Goal: Task Accomplishment & Management: Use online tool/utility

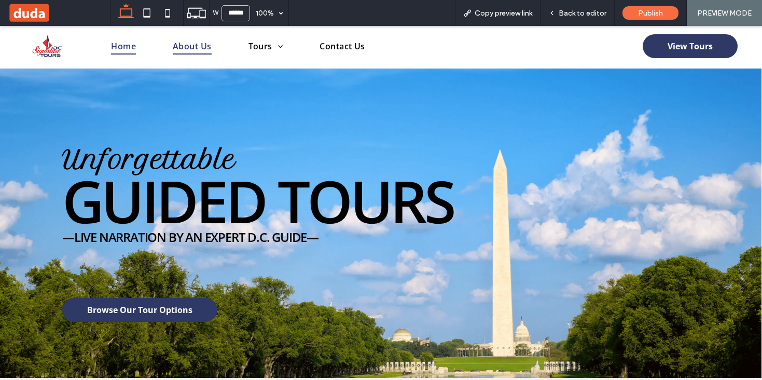
click at [197, 51] on span "About Us" at bounding box center [192, 46] width 39 height 17
click at [574, 15] on span "Back to editor" at bounding box center [583, 13] width 48 height 9
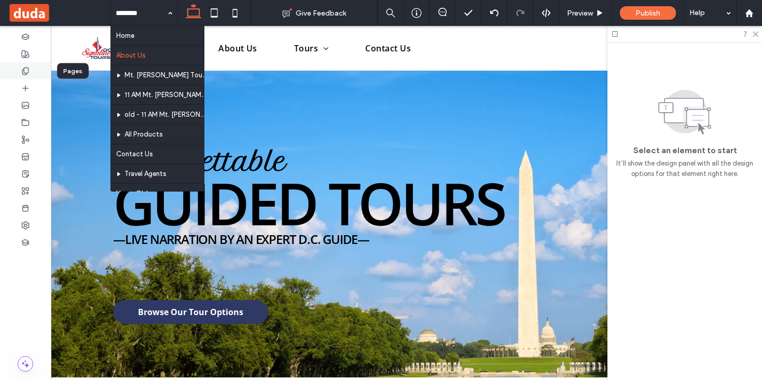
click at [25, 71] on icon at bounding box center [25, 71] width 8 height 8
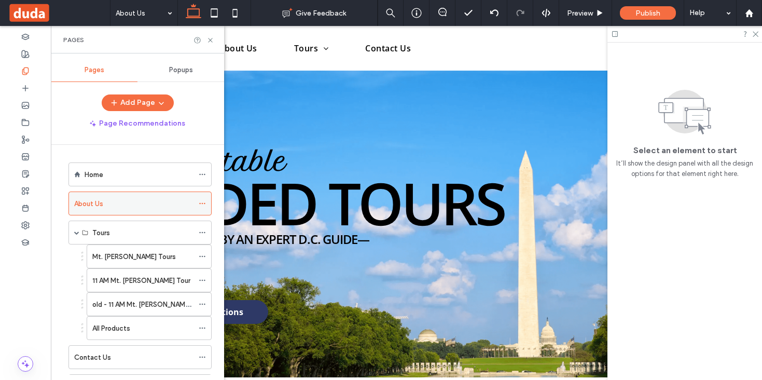
click at [203, 201] on icon at bounding box center [202, 203] width 7 height 7
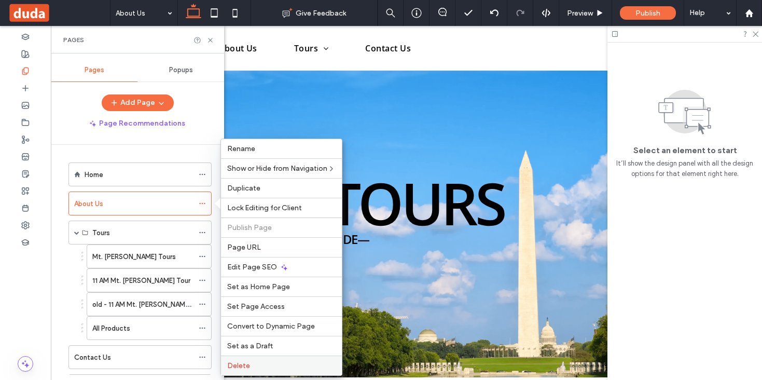
click at [232, 365] on span "Delete" at bounding box center [238, 365] width 23 height 9
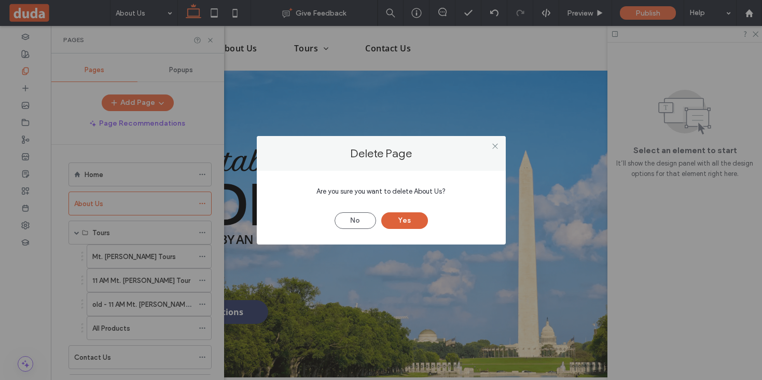
click at [401, 221] on button "Yes" at bounding box center [404, 220] width 47 height 17
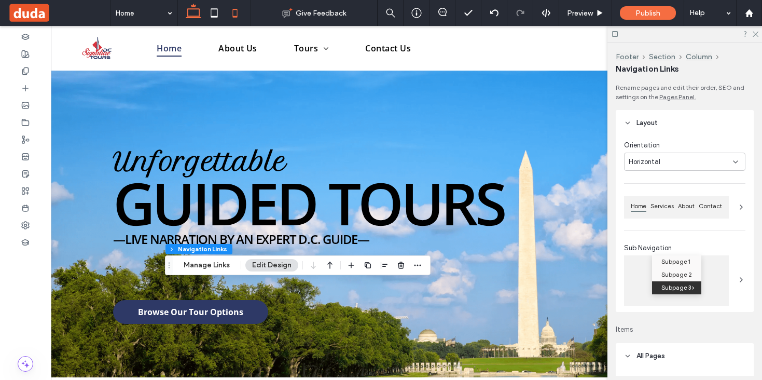
type input "***"
type input "****"
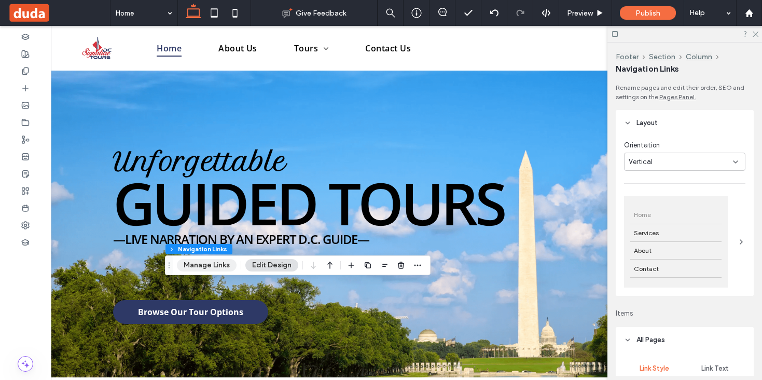
click at [218, 263] on button "Manage Links" at bounding box center [207, 265] width 60 height 12
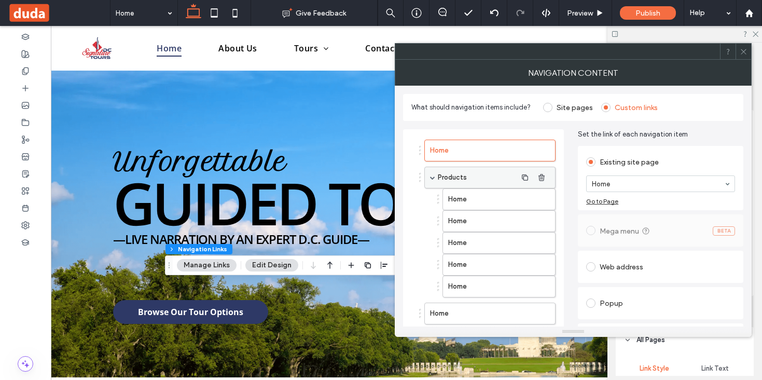
click at [454, 174] on label "Products" at bounding box center [477, 177] width 79 height 21
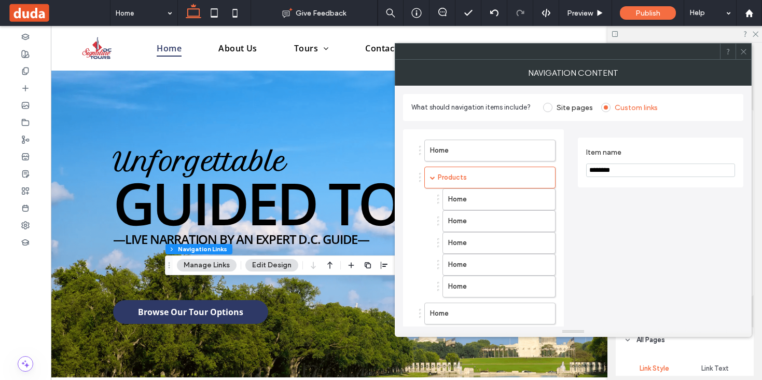
click at [621, 170] on input "********" at bounding box center [660, 169] width 149 height 13
type input "*****"
click at [485, 198] on label "Home" at bounding box center [482, 199] width 68 height 21
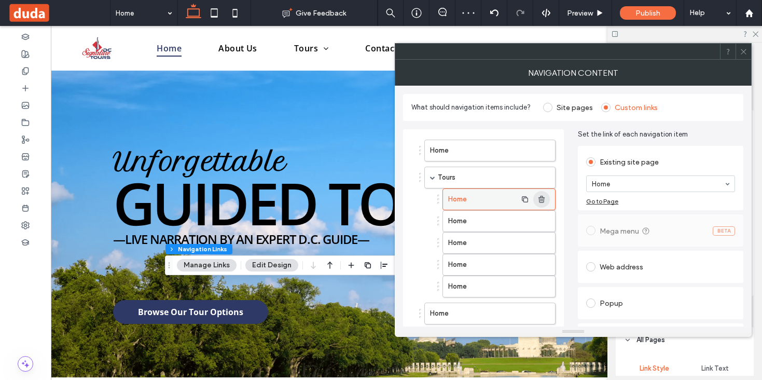
click at [544, 197] on use "button" at bounding box center [542, 199] width 6 height 7
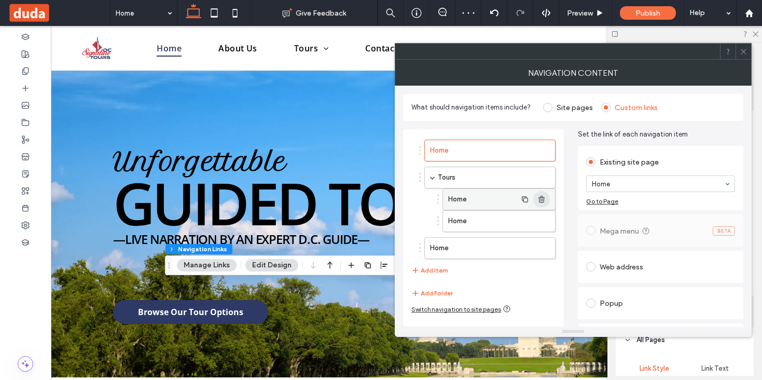
click at [544, 197] on use "button" at bounding box center [542, 199] width 6 height 7
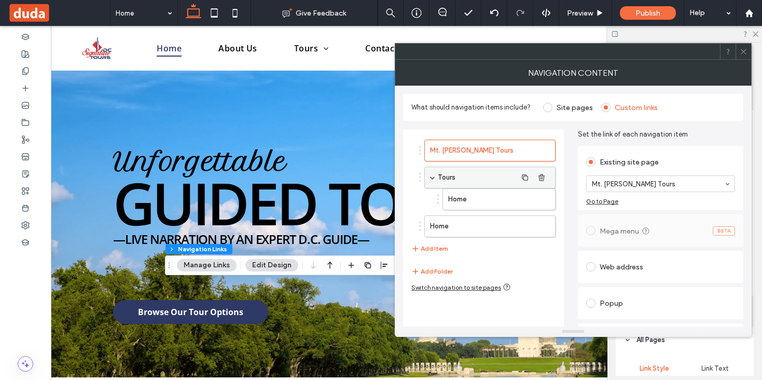
click at [498, 180] on label "Tours" at bounding box center [477, 177] width 79 height 21
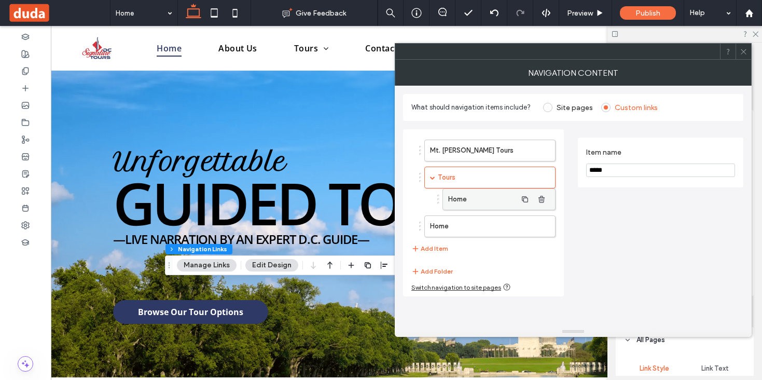
click at [496, 199] on label "Home" at bounding box center [482, 199] width 68 height 21
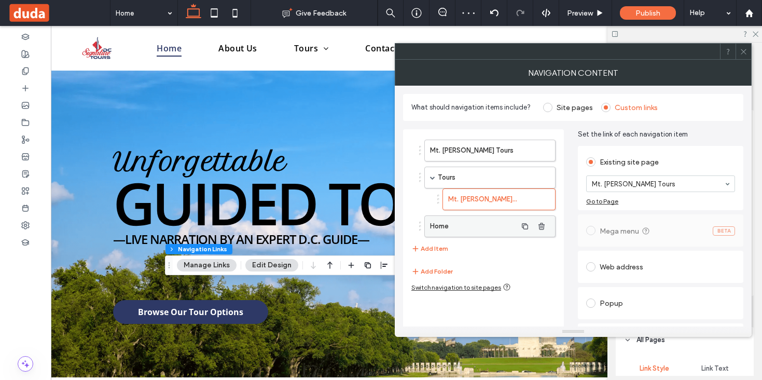
click at [490, 230] on label "Home" at bounding box center [473, 226] width 87 height 21
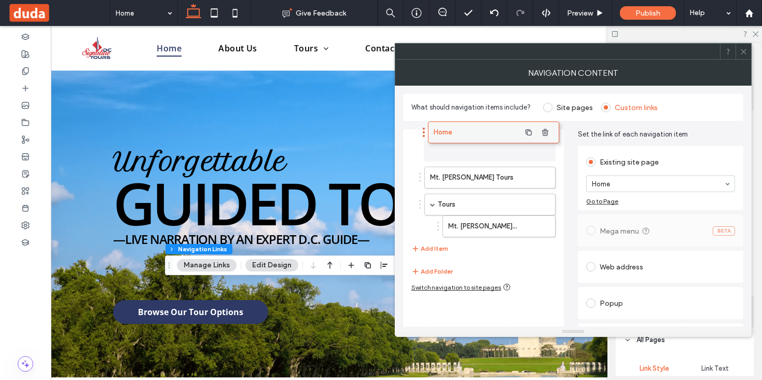
drag, startPoint x: 490, startPoint y: 230, endPoint x: 491, endPoint y: 142, distance: 88.2
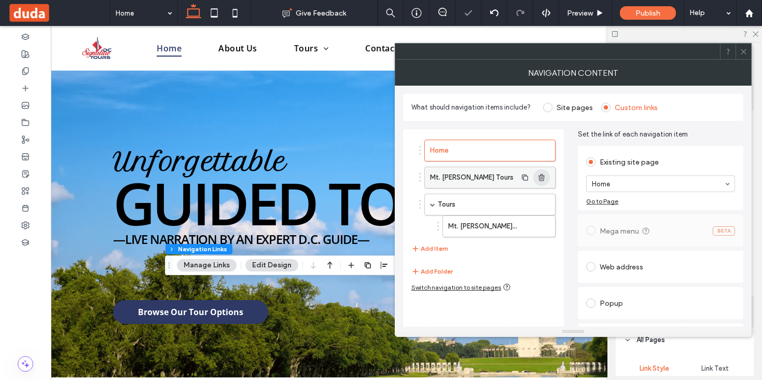
click at [543, 176] on icon "button" at bounding box center [542, 177] width 8 height 8
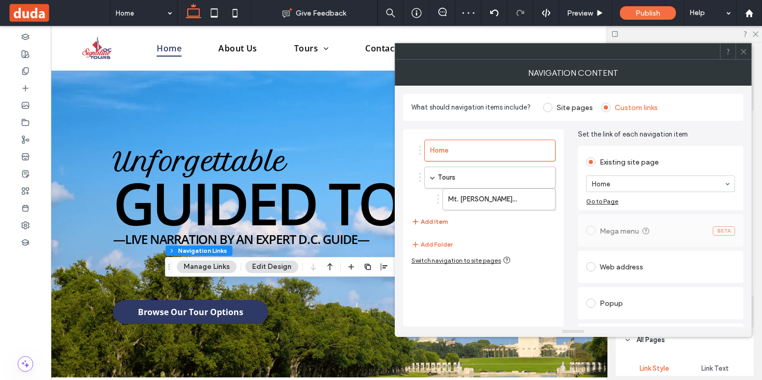
click at [425, 221] on button "Add Item" at bounding box center [429, 221] width 37 height 12
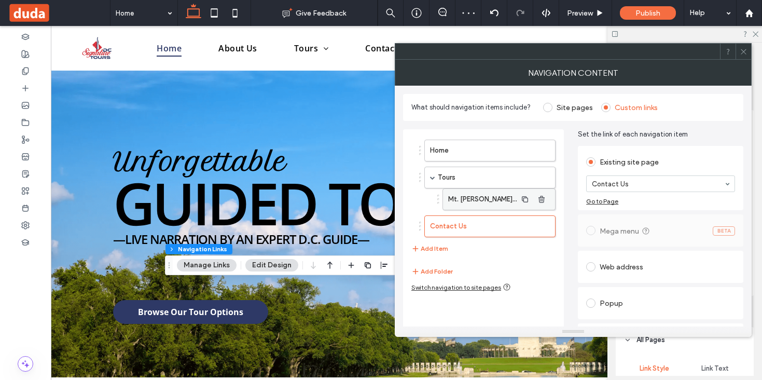
click at [492, 196] on label "Mt. [PERSON_NAME] Tours" at bounding box center [482, 199] width 68 height 21
click at [497, 197] on label "Mt. [PERSON_NAME] Tours" at bounding box center [482, 199] width 68 height 21
click at [447, 246] on button "Add Item" at bounding box center [429, 248] width 37 height 12
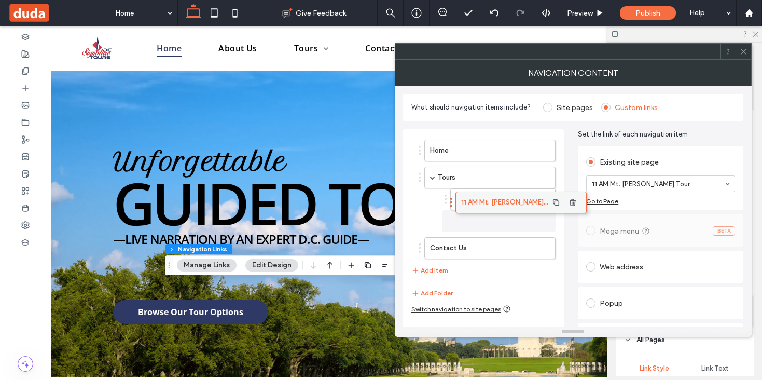
drag, startPoint x: 475, startPoint y: 254, endPoint x: 506, endPoint y: 203, distance: 59.6
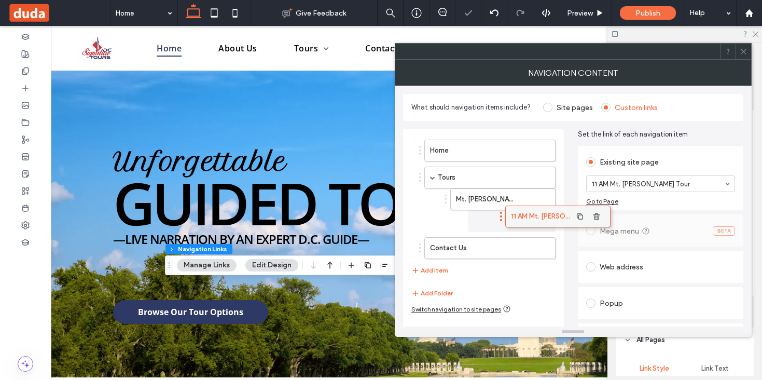
drag, startPoint x: 481, startPoint y: 216, endPoint x: 536, endPoint y: 207, distance: 55.9
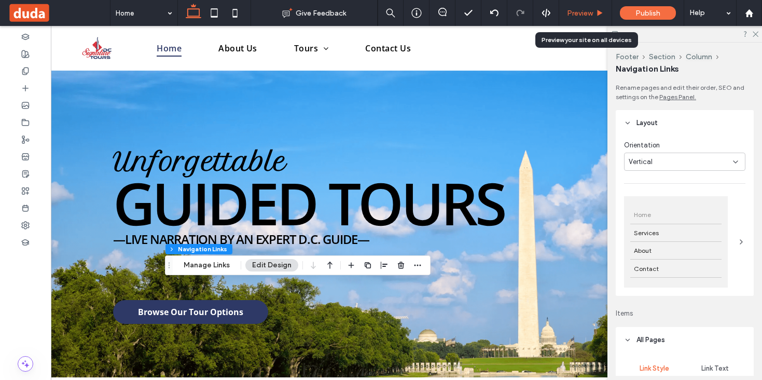
click at [583, 10] on span "Preview" at bounding box center [580, 13] width 26 height 9
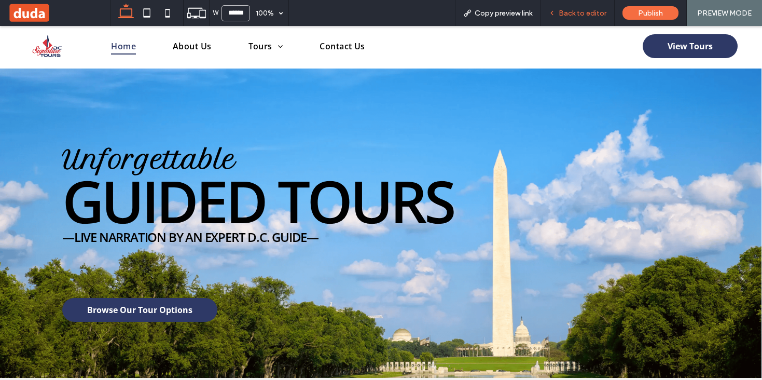
click at [579, 10] on span "Back to editor" at bounding box center [583, 13] width 48 height 9
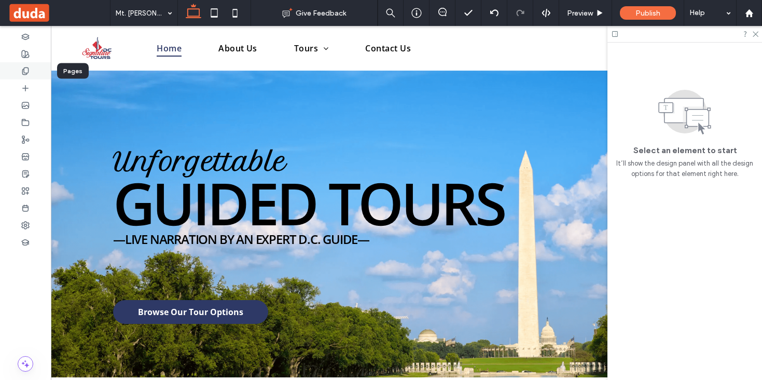
click at [27, 70] on icon at bounding box center [25, 71] width 8 height 8
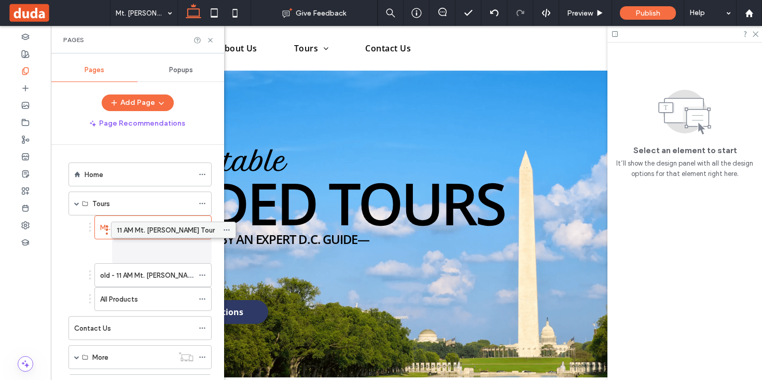
drag, startPoint x: 132, startPoint y: 251, endPoint x: 156, endPoint y: 228, distance: 33.4
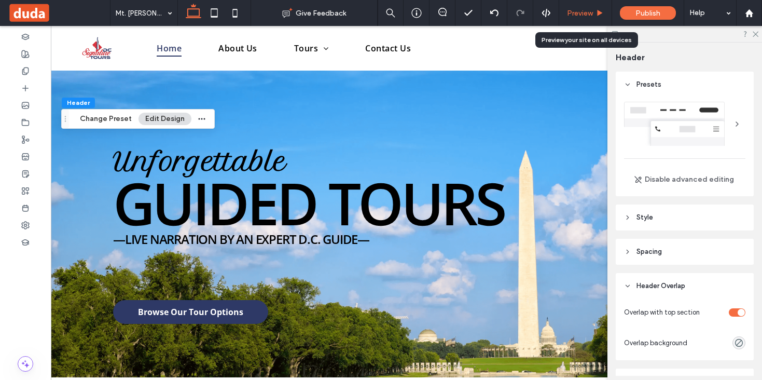
click at [579, 7] on div "Preview" at bounding box center [585, 13] width 53 height 26
click at [578, 11] on span "Preview" at bounding box center [580, 13] width 26 height 9
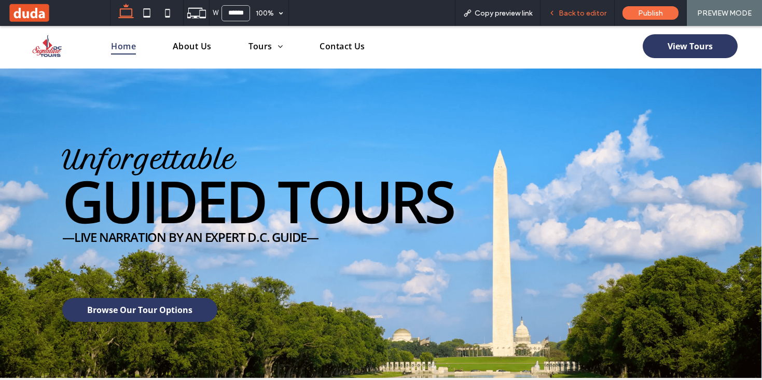
click at [587, 9] on span "Back to editor" at bounding box center [583, 13] width 48 height 9
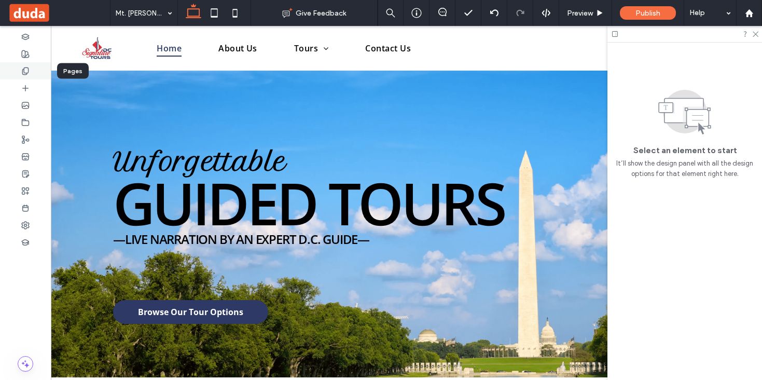
click at [23, 75] on icon at bounding box center [25, 71] width 8 height 8
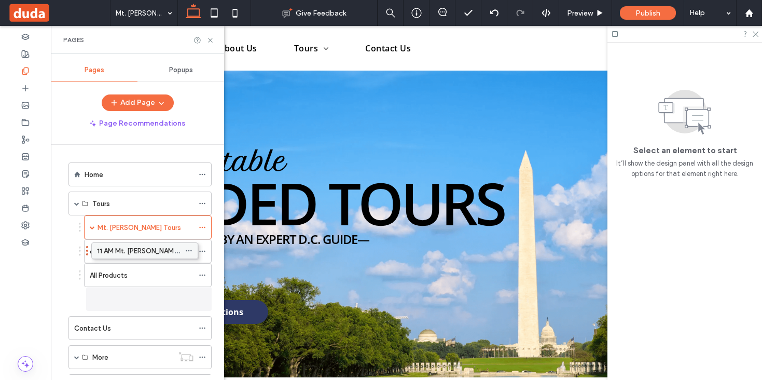
drag, startPoint x: 149, startPoint y: 251, endPoint x: 135, endPoint y: 249, distance: 13.7
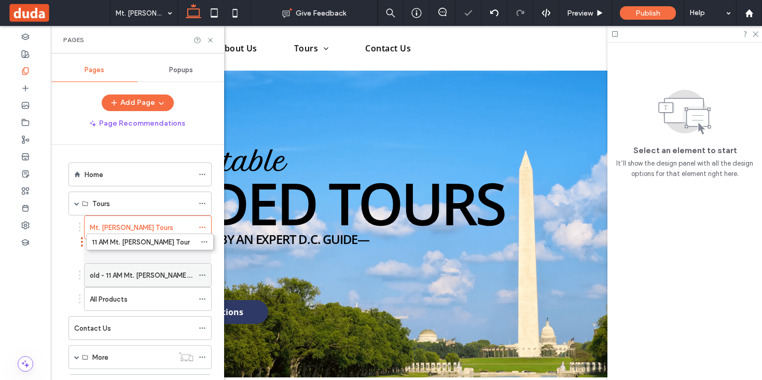
drag, startPoint x: 129, startPoint y: 297, endPoint x: 129, endPoint y: 249, distance: 48.3
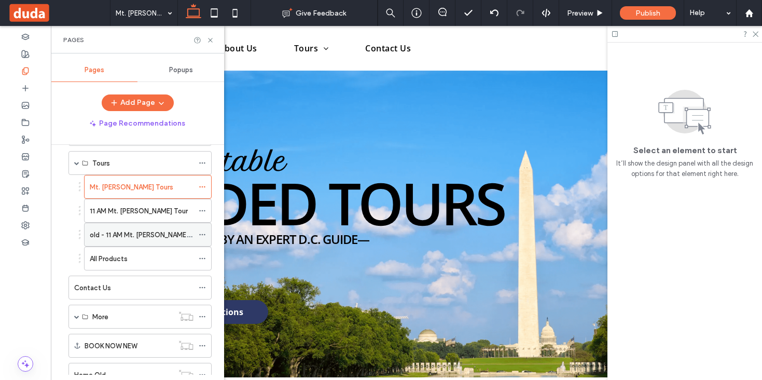
scroll to position [78, 0]
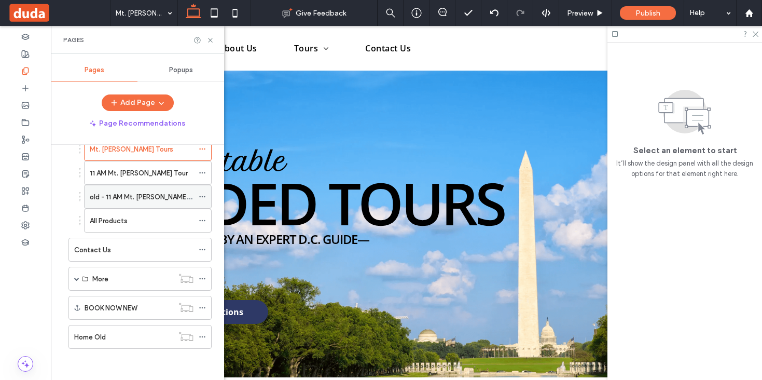
click at [200, 196] on icon at bounding box center [202, 196] width 7 height 7
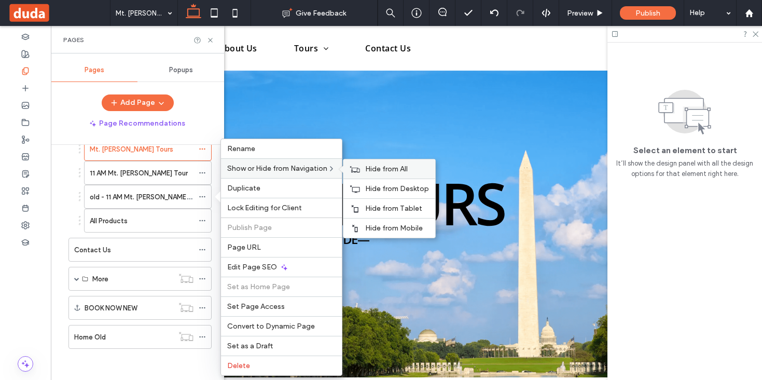
click at [375, 173] on span "Hide from All" at bounding box center [386, 168] width 43 height 9
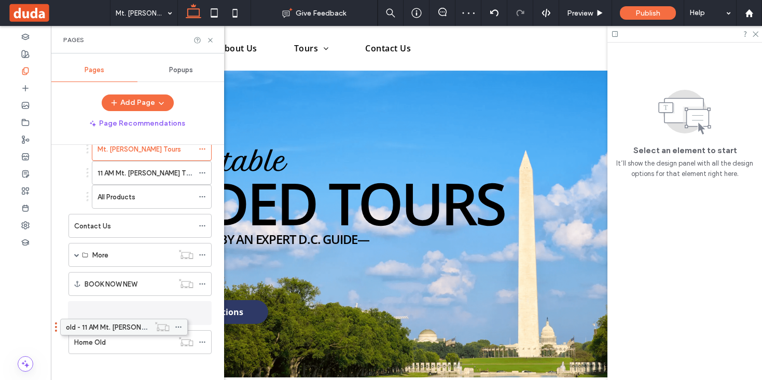
drag, startPoint x: 152, startPoint y: 197, endPoint x: 128, endPoint y: 326, distance: 130.9
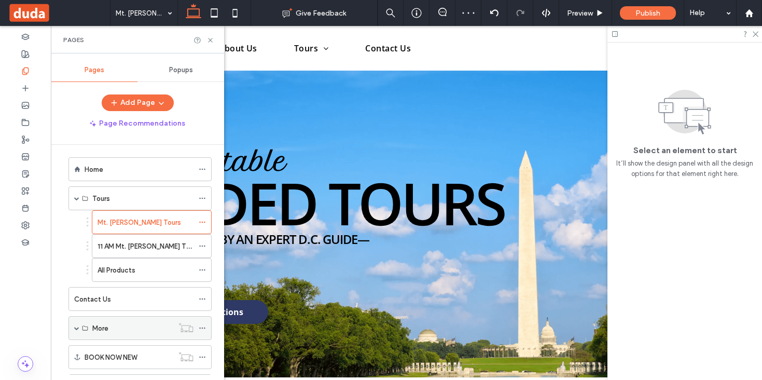
scroll to position [0, 0]
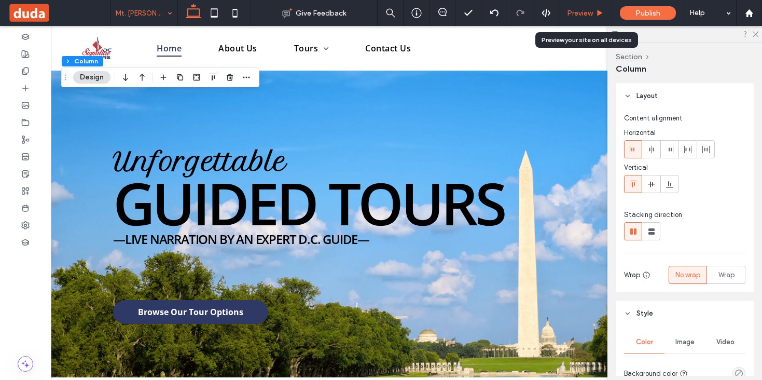
click at [580, 15] on span "Preview" at bounding box center [580, 13] width 26 height 9
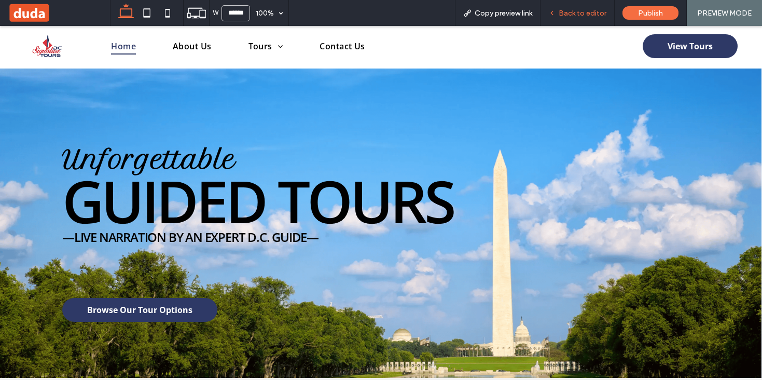
click at [569, 13] on span "Back to editor" at bounding box center [583, 13] width 48 height 9
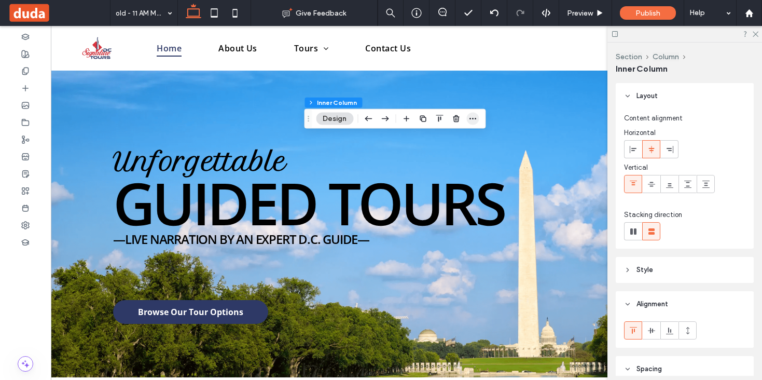
click at [476, 118] on use "button" at bounding box center [473, 119] width 7 height 2
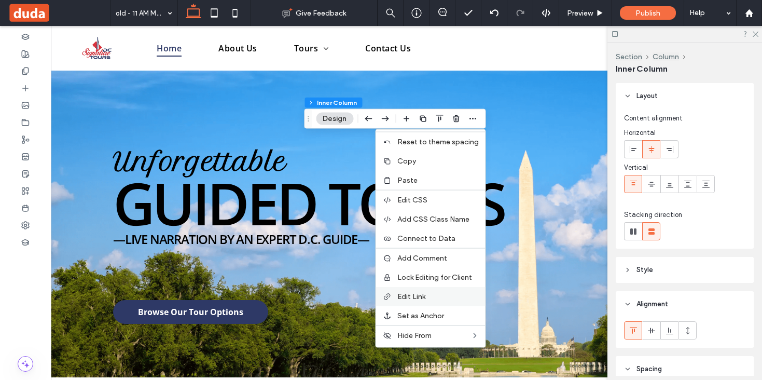
click at [418, 294] on span "Edit Link" at bounding box center [411, 296] width 28 height 9
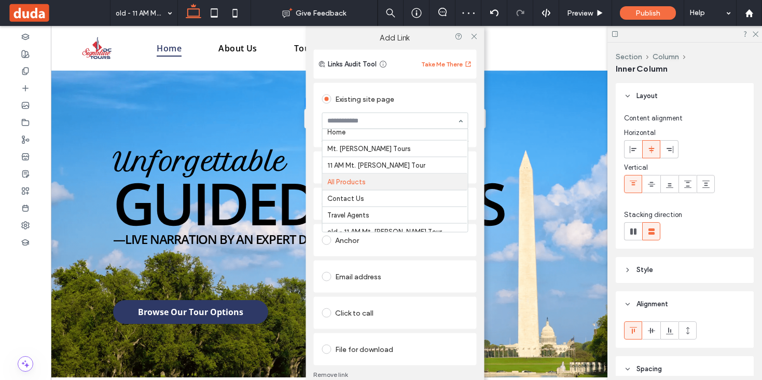
scroll to position [2, 0]
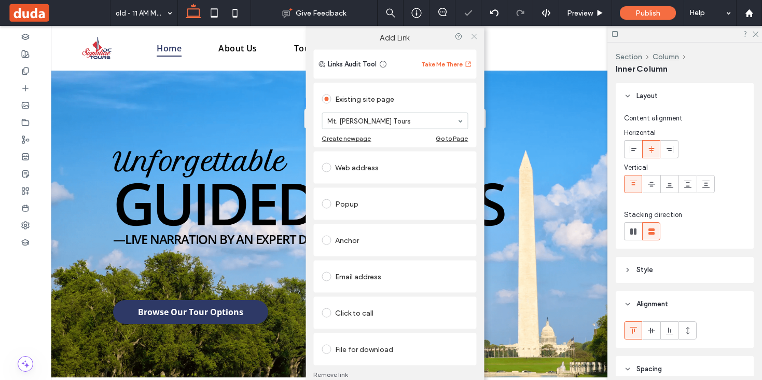
click at [474, 37] on use at bounding box center [473, 36] width 5 height 5
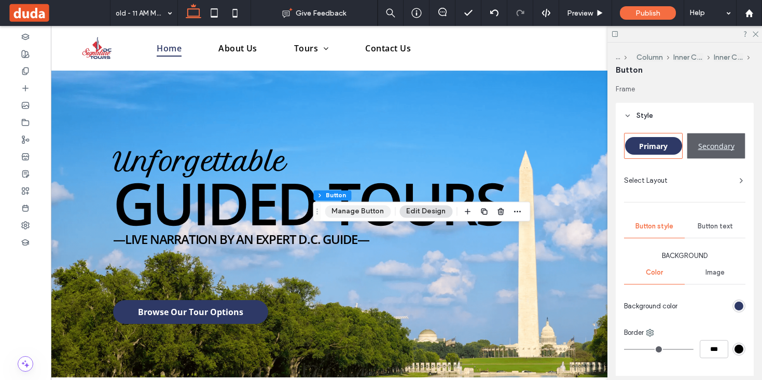
click at [375, 211] on button "Manage Button" at bounding box center [358, 211] width 66 height 12
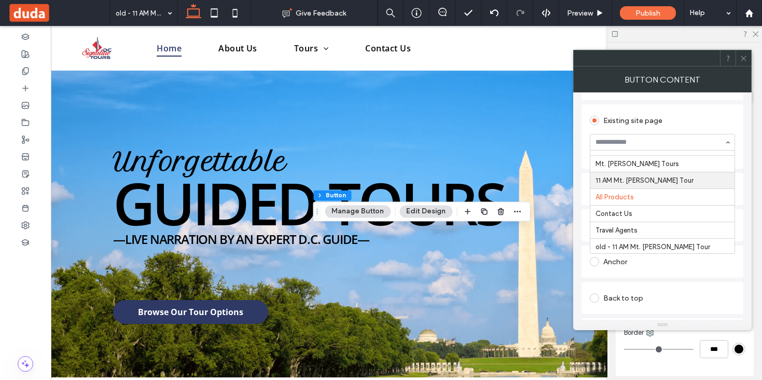
scroll to position [0, 0]
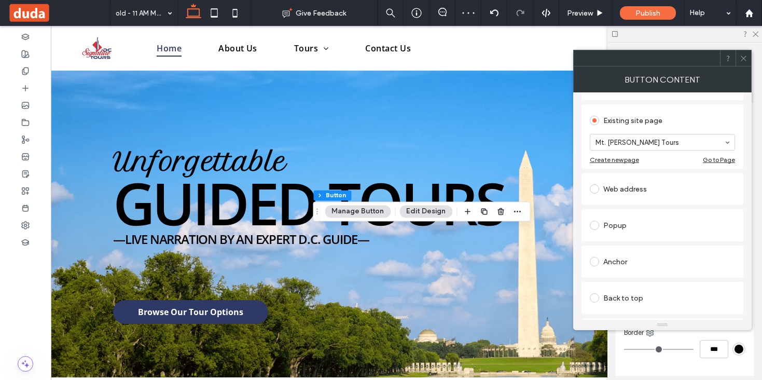
click at [746, 62] on span at bounding box center [744, 58] width 8 height 16
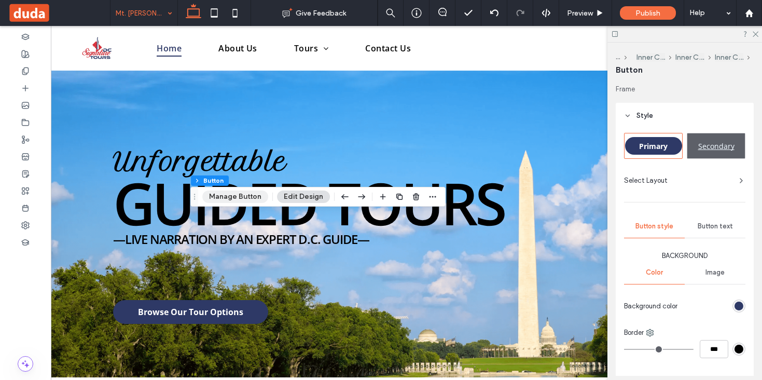
click at [241, 201] on button "Manage Button" at bounding box center [235, 196] width 66 height 12
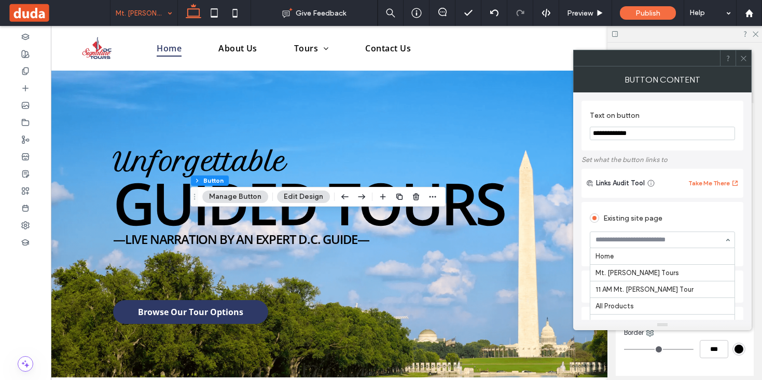
scroll to position [34, 0]
click at [741, 57] on icon at bounding box center [744, 58] width 8 height 8
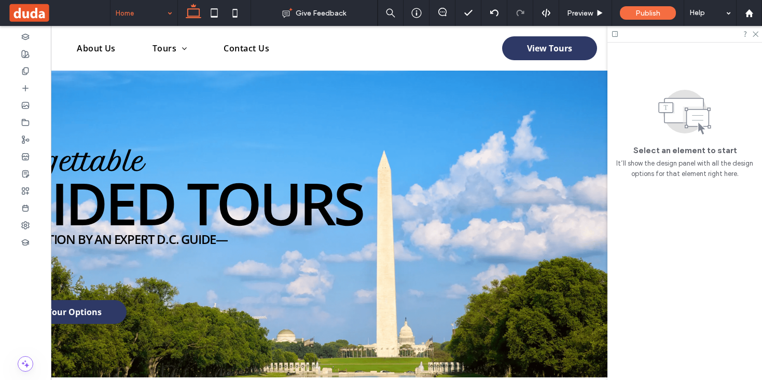
scroll to position [0, 155]
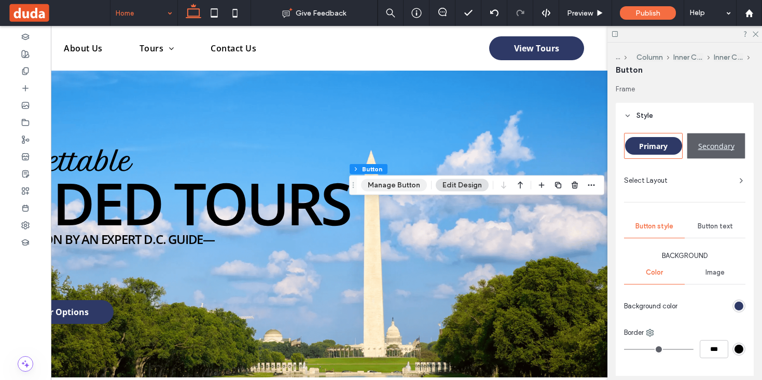
click at [395, 184] on button "Manage Button" at bounding box center [394, 185] width 66 height 12
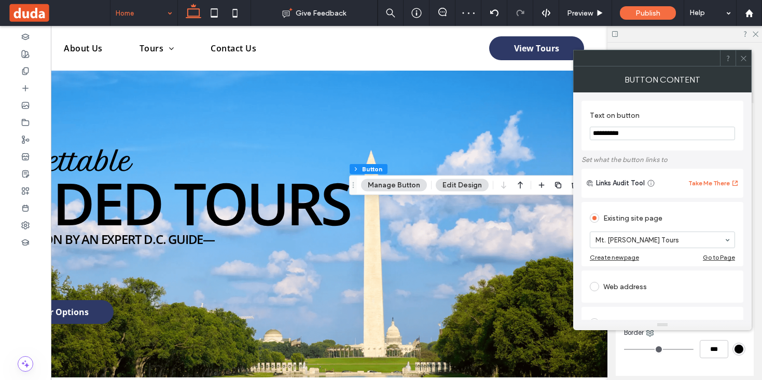
click at [743, 59] on icon at bounding box center [744, 58] width 8 height 8
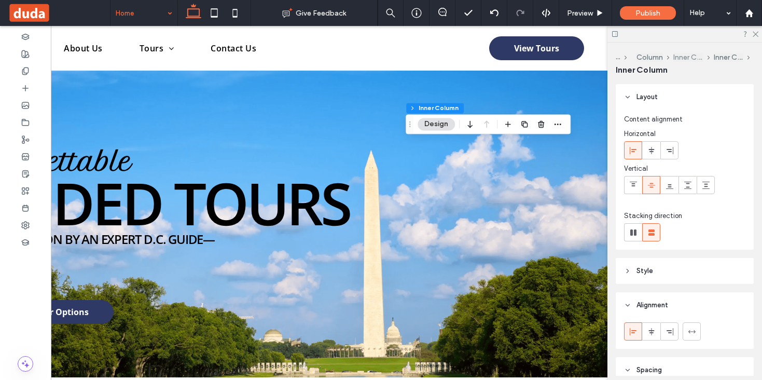
click at [696, 57] on button "Inner Column" at bounding box center [689, 57] width 30 height 9
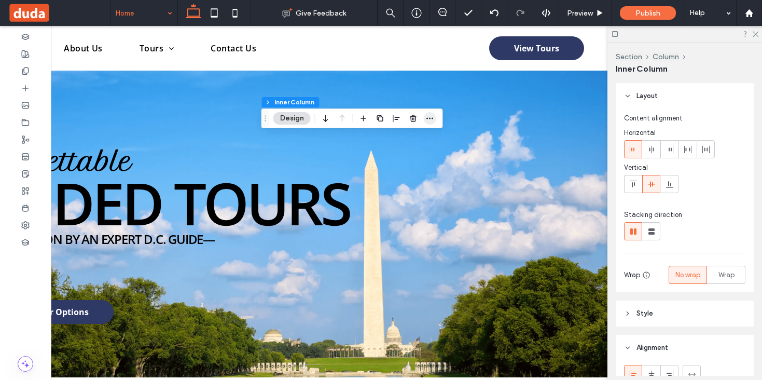
click at [434, 120] on span "button" at bounding box center [430, 118] width 12 height 12
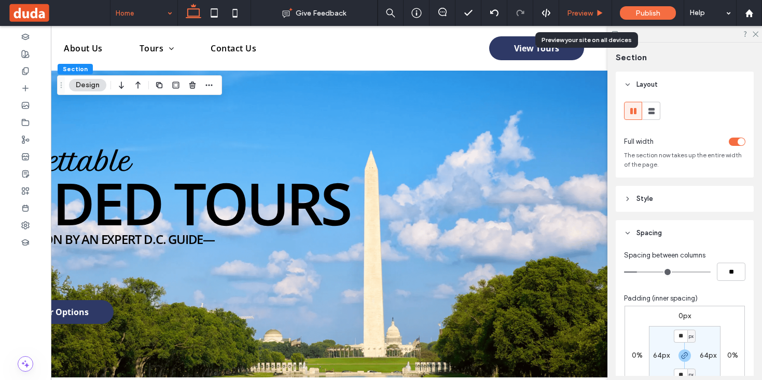
click at [582, 15] on span "Preview" at bounding box center [580, 13] width 26 height 9
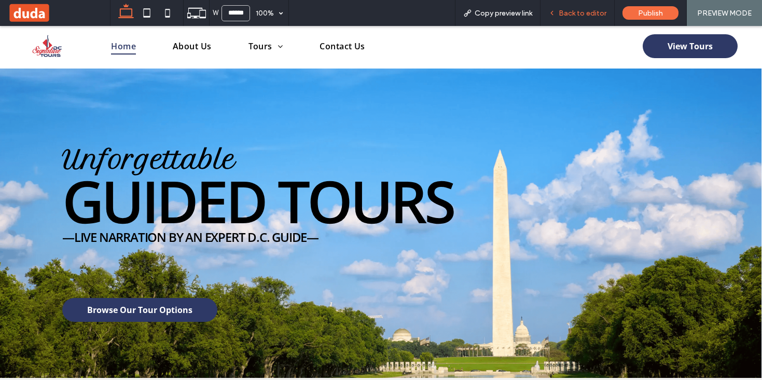
click at [581, 12] on span "Back to editor" at bounding box center [583, 13] width 48 height 9
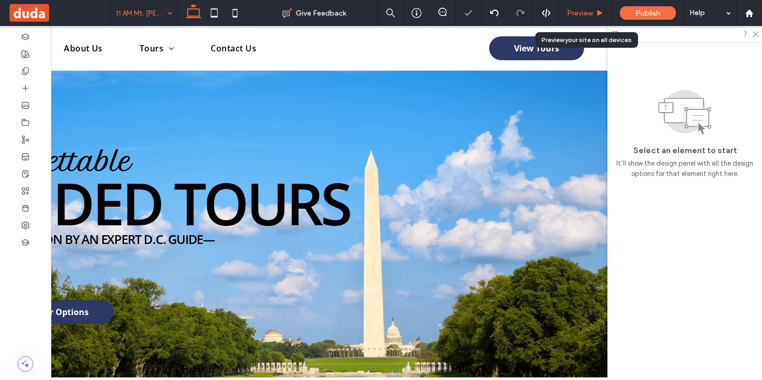
click at [588, 16] on span "Preview" at bounding box center [580, 13] width 26 height 9
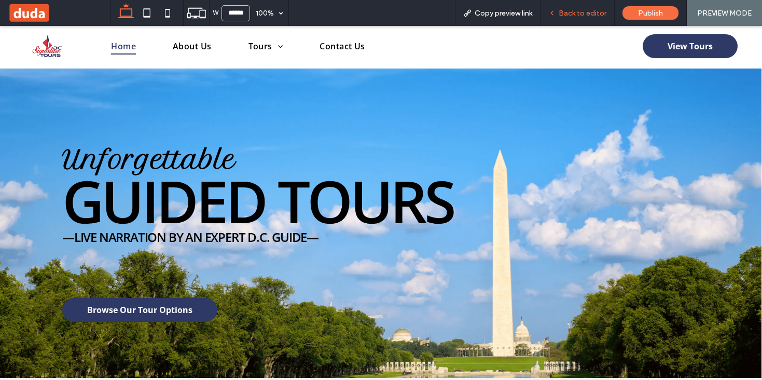
click at [582, 15] on span "Back to editor" at bounding box center [583, 13] width 48 height 9
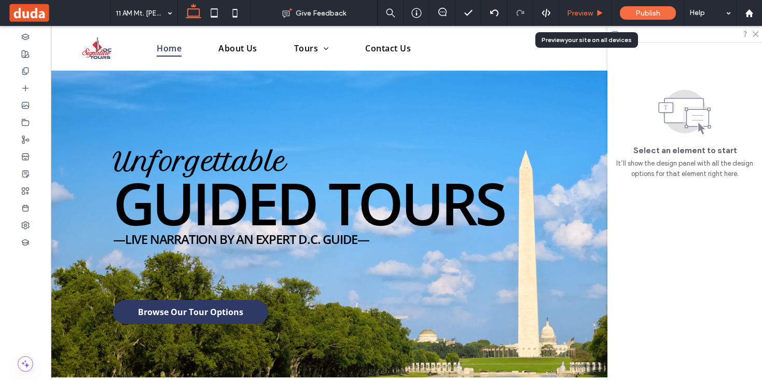
click at [573, 12] on span "Preview" at bounding box center [580, 13] width 26 height 9
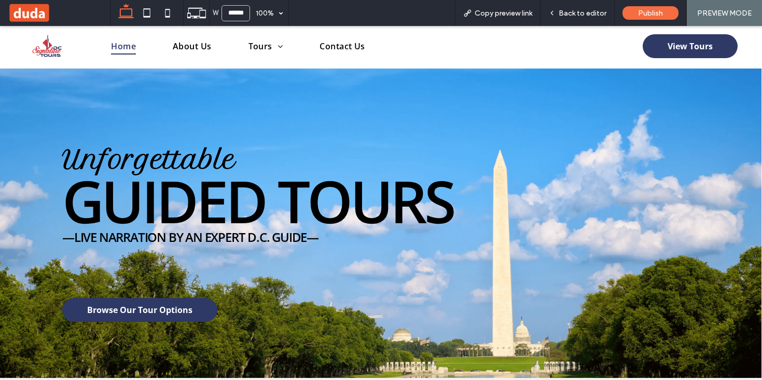
click at [25, 10] on span at bounding box center [59, 13] width 102 height 21
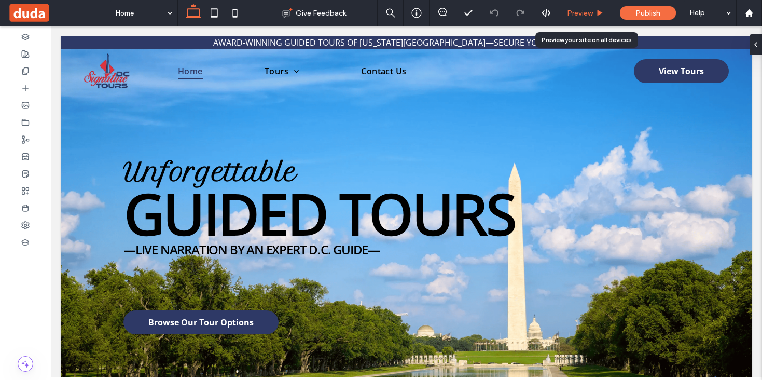
click at [587, 12] on span "Preview" at bounding box center [580, 13] width 26 height 9
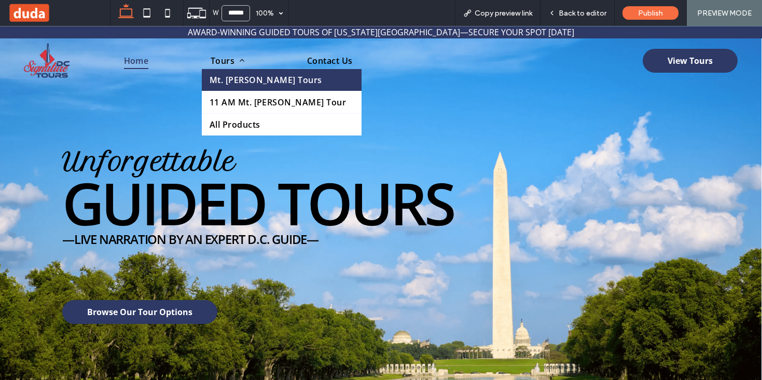
click at [240, 78] on span "Mt. [PERSON_NAME] Tours" at bounding box center [266, 79] width 113 height 11
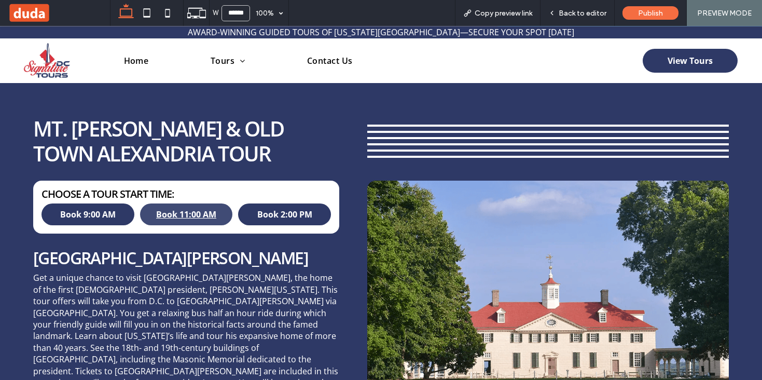
click at [168, 213] on span "Book 11:00 AM" at bounding box center [186, 214] width 60 height 11
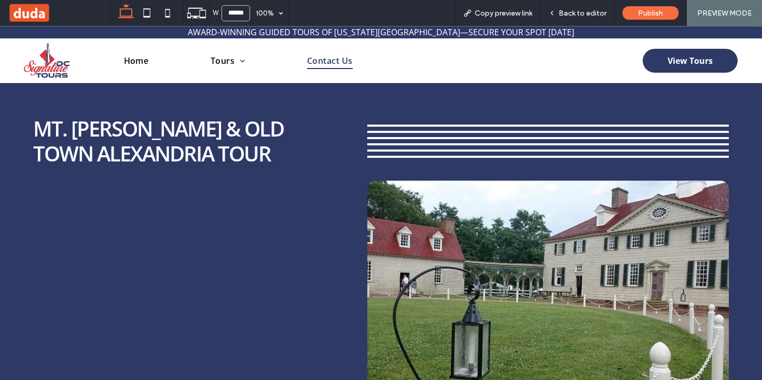
click at [336, 62] on span "Contact Us" at bounding box center [330, 60] width 46 height 17
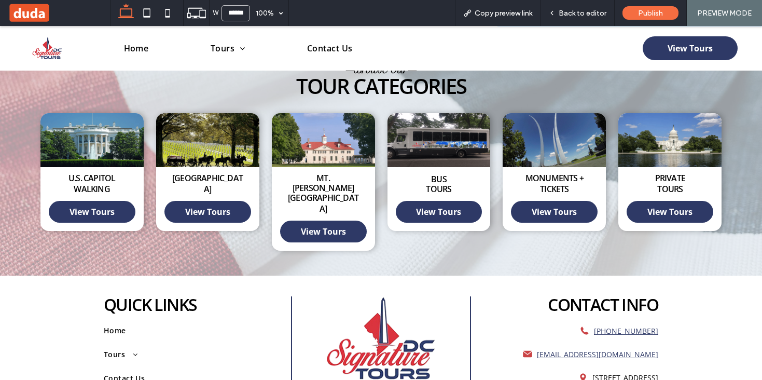
scroll to position [380, 0]
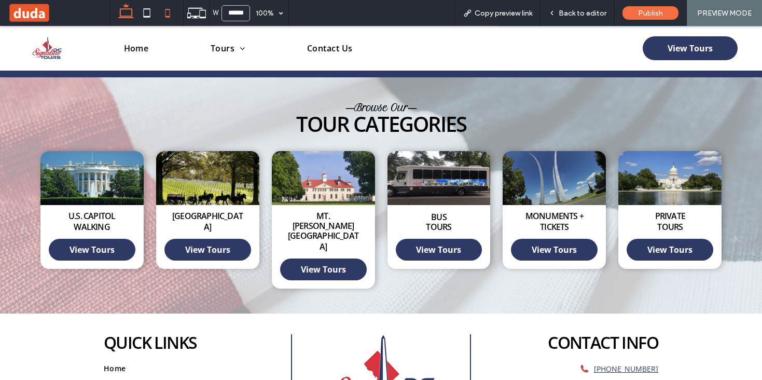
click at [163, 6] on icon at bounding box center [167, 13] width 21 height 21
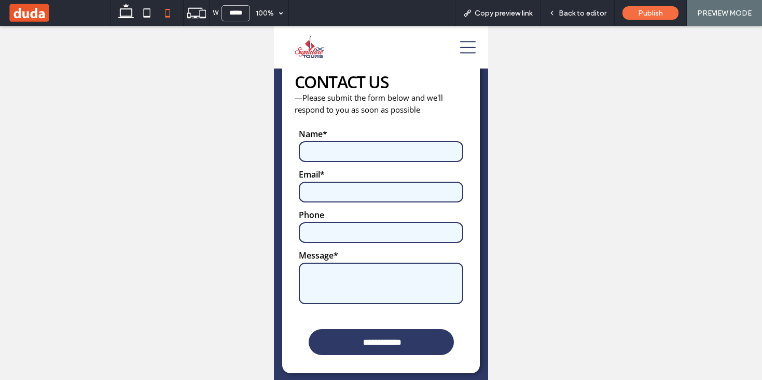
scroll to position [0, 0]
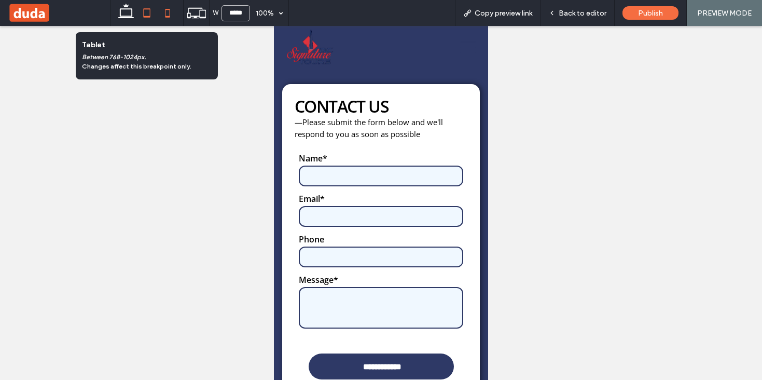
click at [144, 12] on icon at bounding box center [146, 13] width 21 height 21
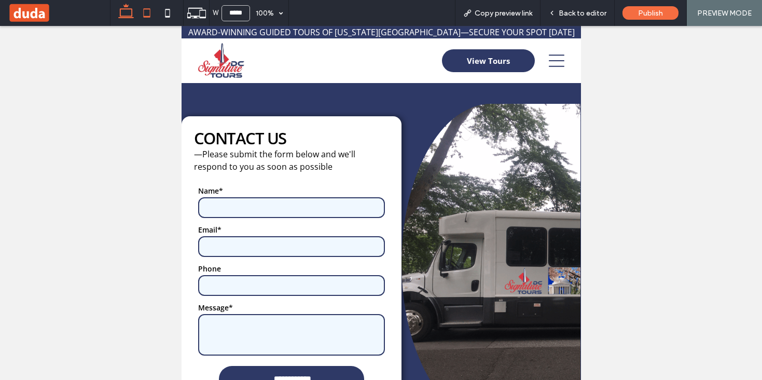
click at [131, 16] on use at bounding box center [126, 11] width 16 height 15
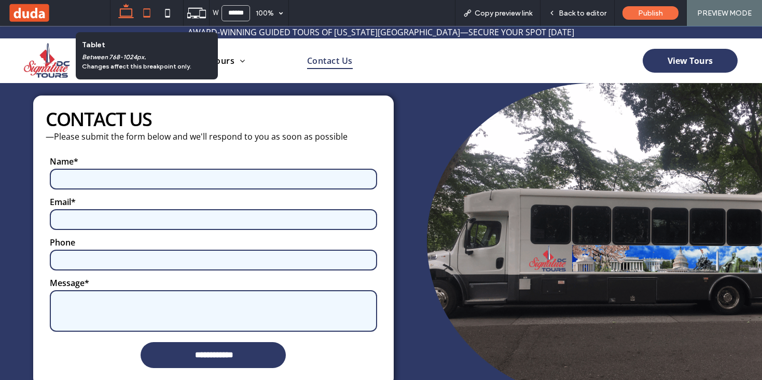
click at [147, 11] on icon at bounding box center [146, 13] width 21 height 21
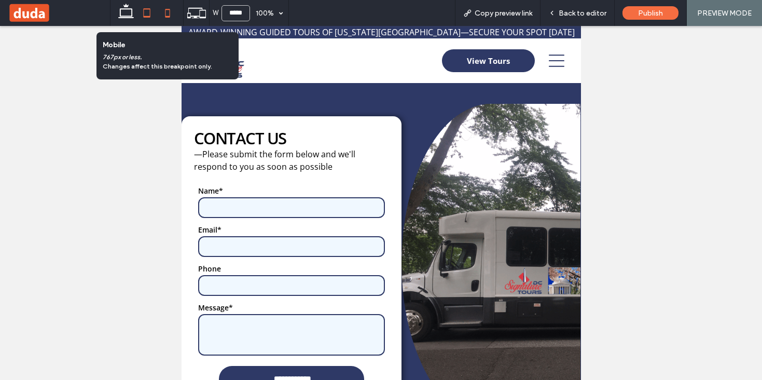
click at [164, 18] on icon at bounding box center [167, 13] width 21 height 21
type input "*****"
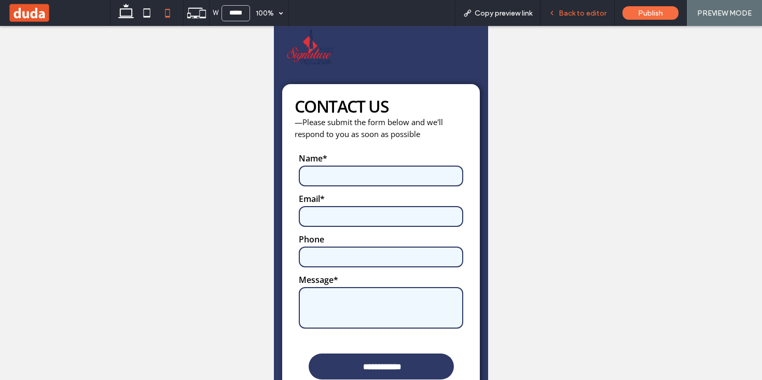
click at [575, 16] on span "Back to editor" at bounding box center [583, 13] width 48 height 9
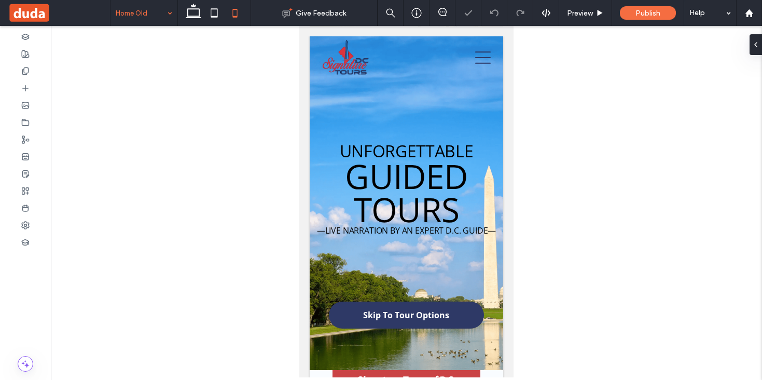
click at [149, 8] on input at bounding box center [141, 13] width 51 height 26
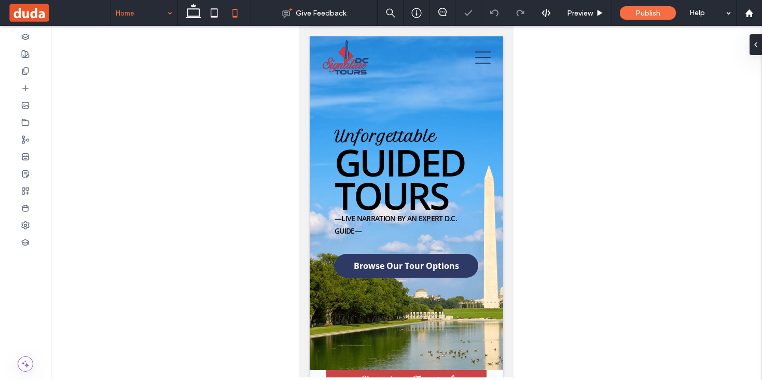
click at [132, 13] on input at bounding box center [141, 13] width 51 height 26
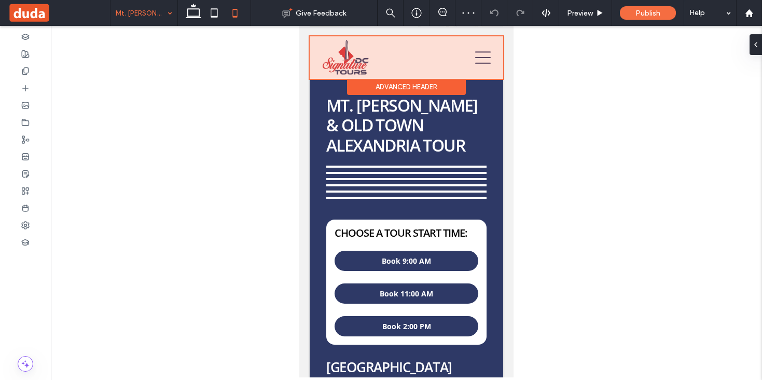
click at [327, 44] on div at bounding box center [407, 57] width 194 height 43
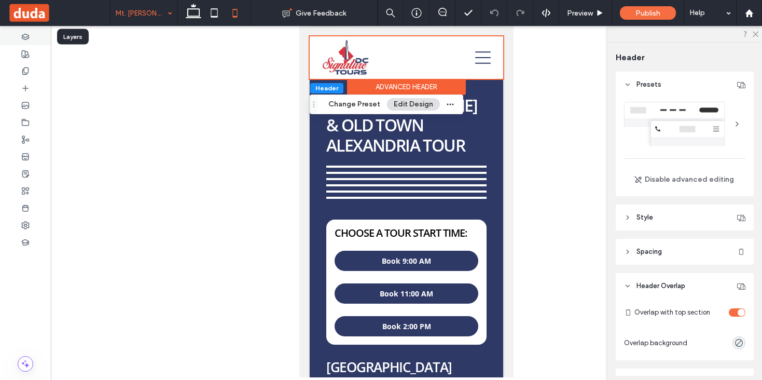
click at [24, 37] on icon at bounding box center [25, 37] width 8 height 8
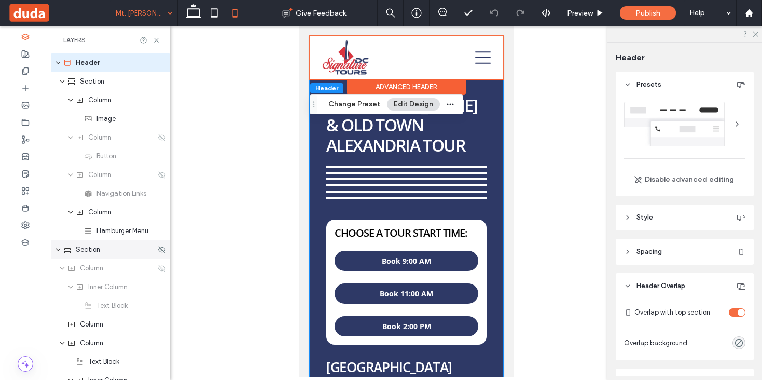
click at [114, 248] on div "Section" at bounding box center [109, 249] width 92 height 10
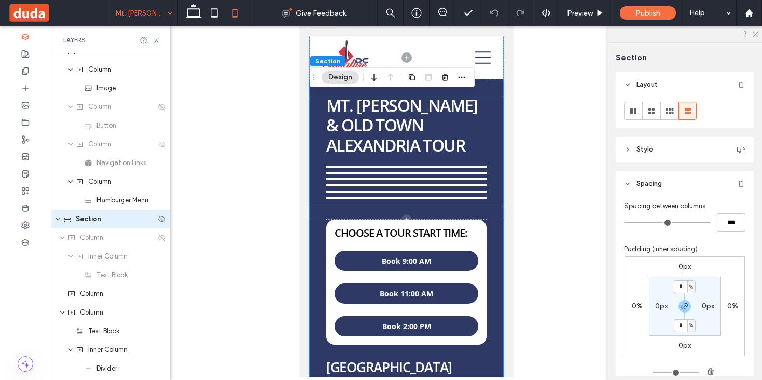
scroll to position [33, 0]
click at [91, 290] on span "Column" at bounding box center [91, 291] width 23 height 10
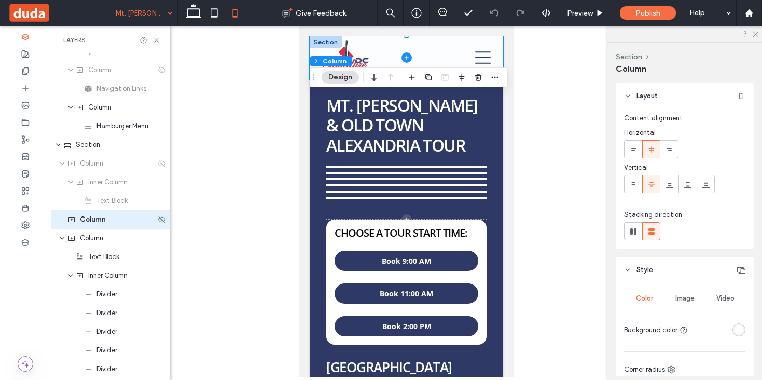
scroll to position [107, 0]
click at [491, 71] on span "button" at bounding box center [495, 77] width 12 height 12
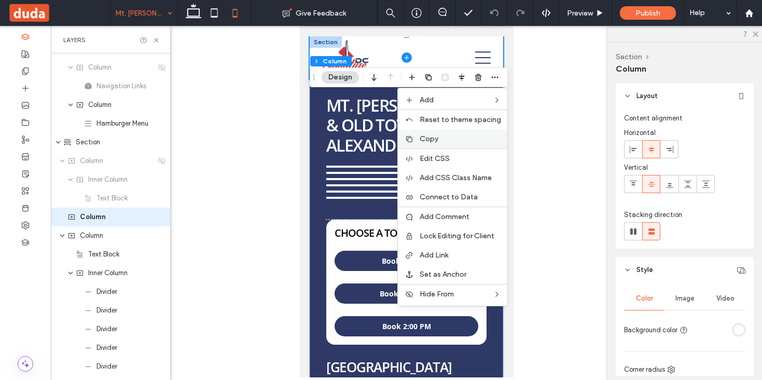
click at [438, 141] on span "Copy" at bounding box center [429, 138] width 19 height 9
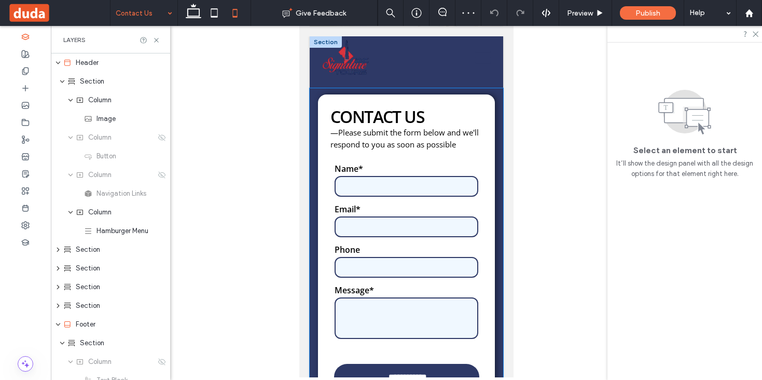
click at [315, 100] on div "**********" at bounding box center [407, 248] width 194 height 320
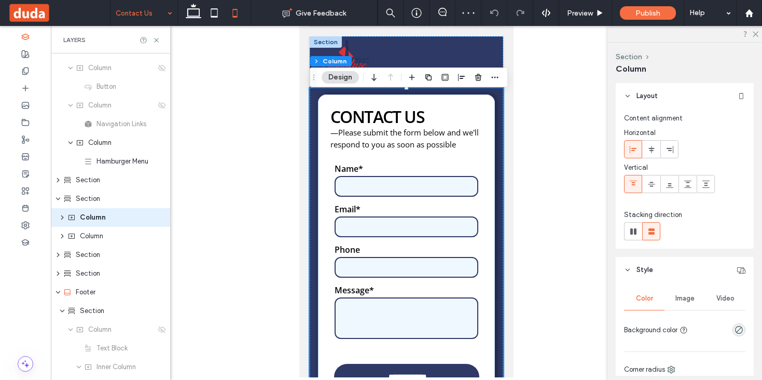
scroll to position [70, 0]
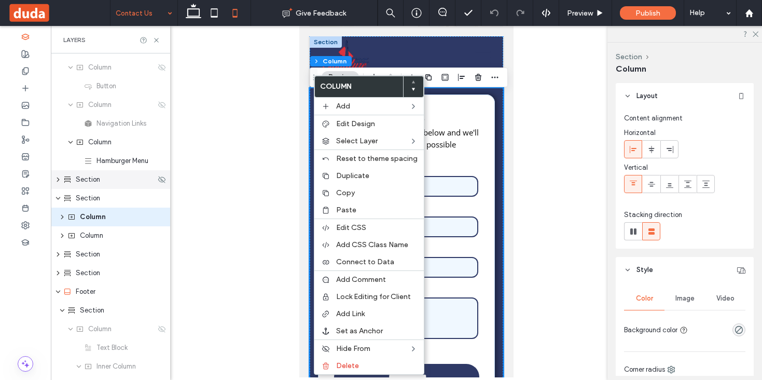
click at [55, 177] on icon "expand Section" at bounding box center [58, 179] width 8 height 6
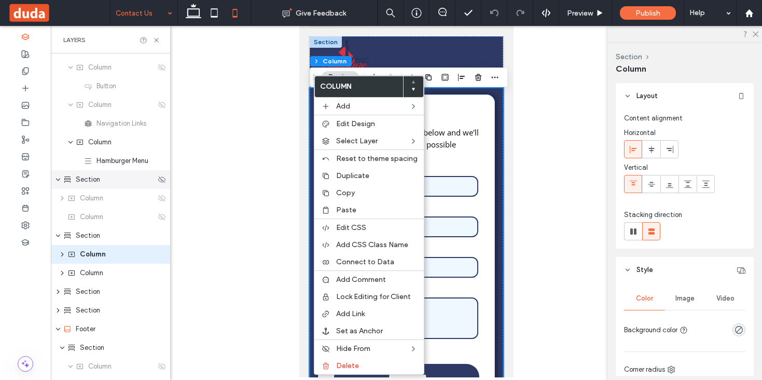
click at [68, 174] on div "Section" at bounding box center [109, 179] width 92 height 10
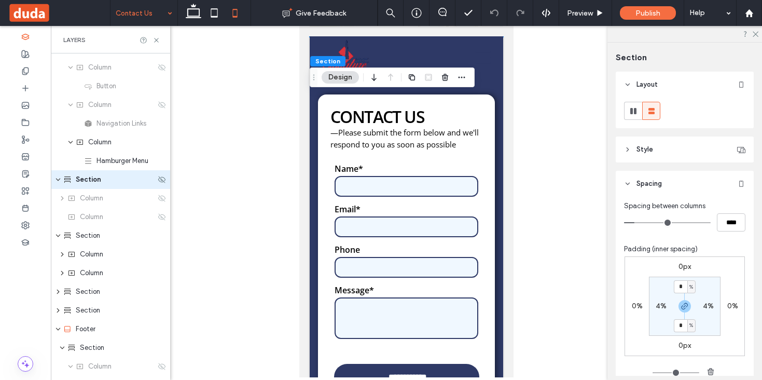
scroll to position [33, 0]
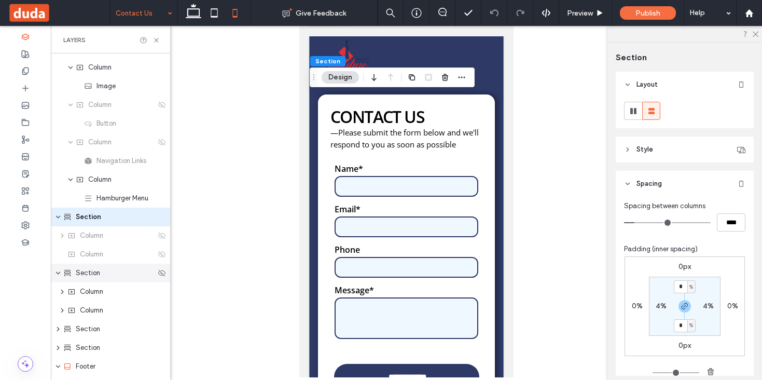
click at [100, 274] on div "Section" at bounding box center [109, 273] width 92 height 10
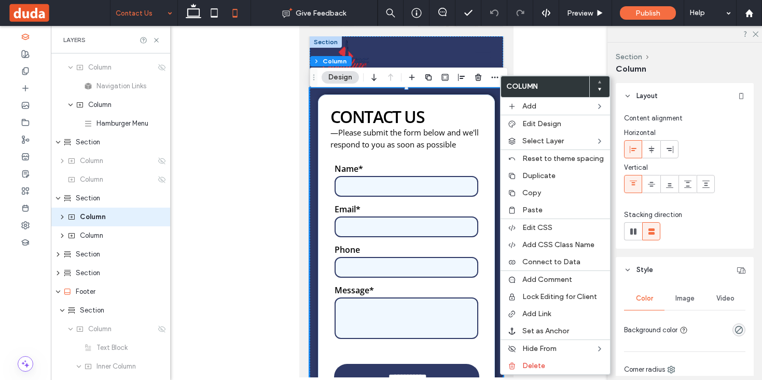
scroll to position [107, 0]
click at [535, 208] on span "Paste" at bounding box center [533, 209] width 20 height 9
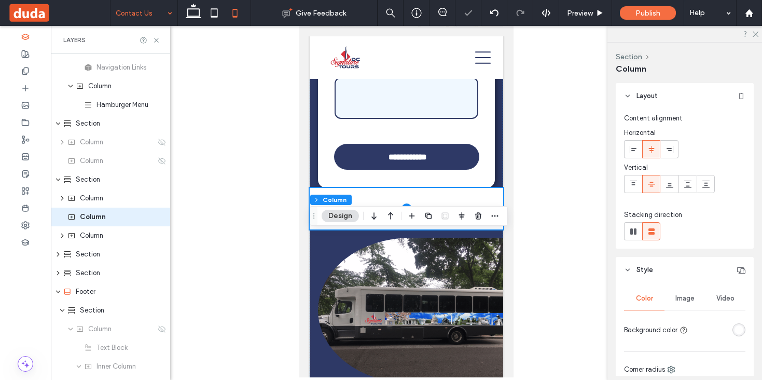
scroll to position [226, 0]
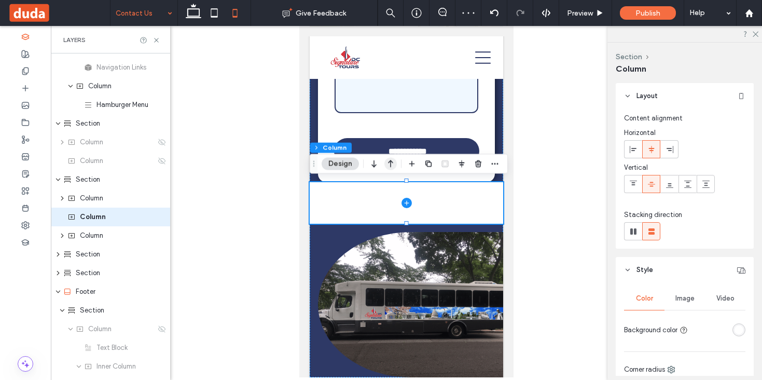
click at [387, 166] on icon "button" at bounding box center [391, 163] width 12 height 19
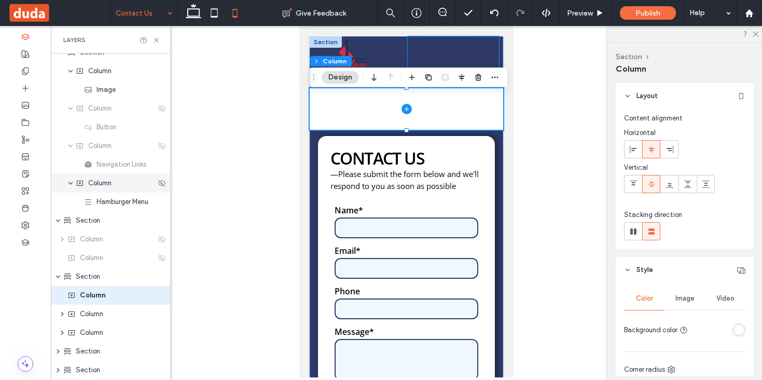
scroll to position [0, 0]
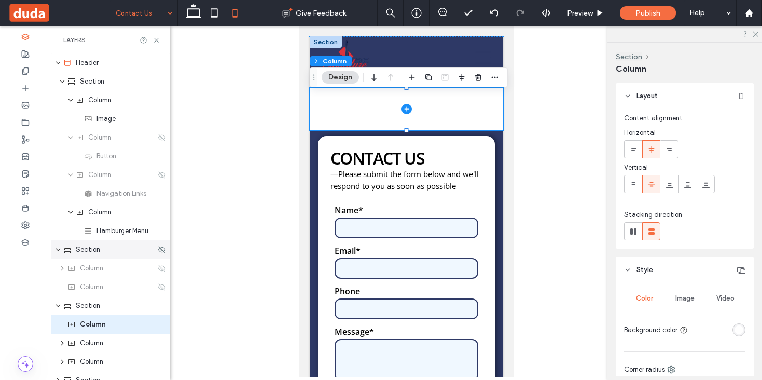
click at [88, 245] on span "Section" at bounding box center [88, 249] width 24 height 10
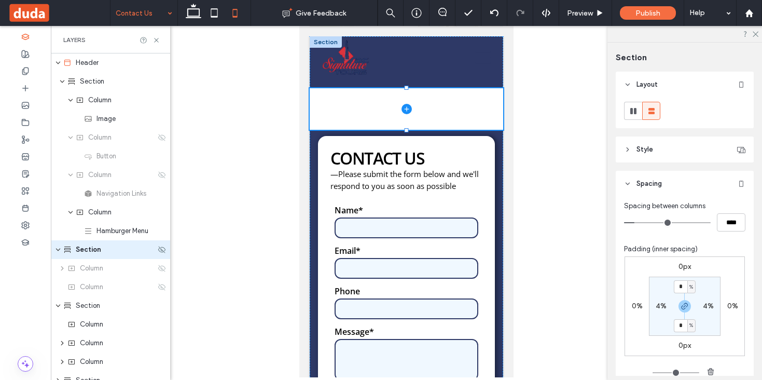
scroll to position [33, 0]
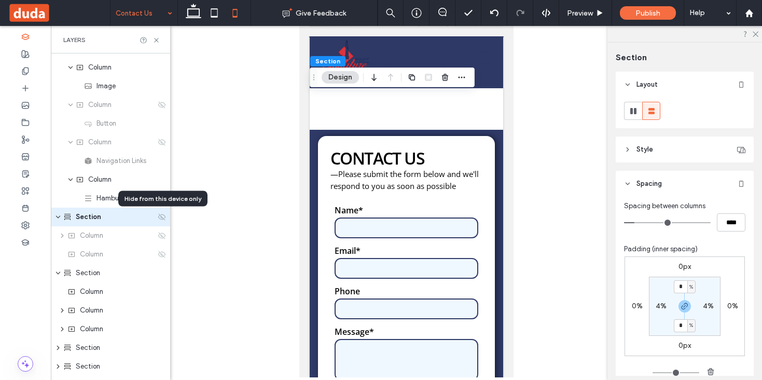
click at [163, 218] on icon at bounding box center [162, 217] width 8 height 8
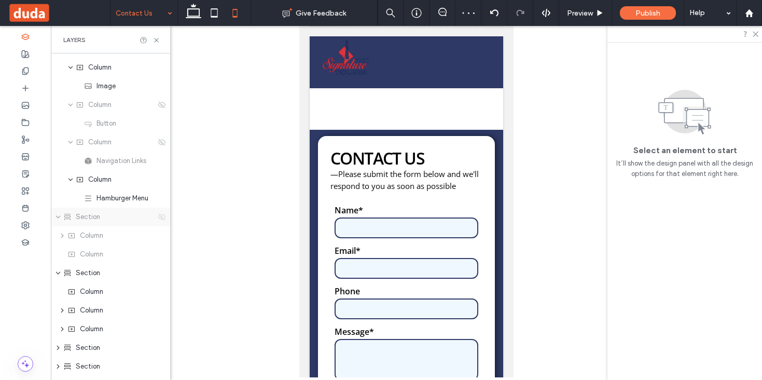
click at [162, 214] on use at bounding box center [161, 216] width 7 height 7
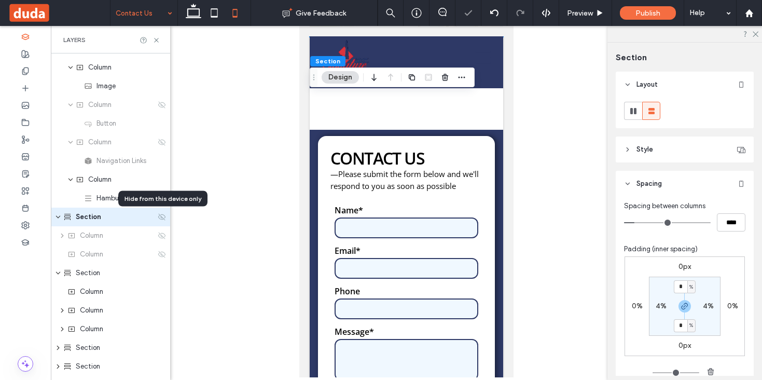
click at [162, 214] on use at bounding box center [161, 216] width 7 height 7
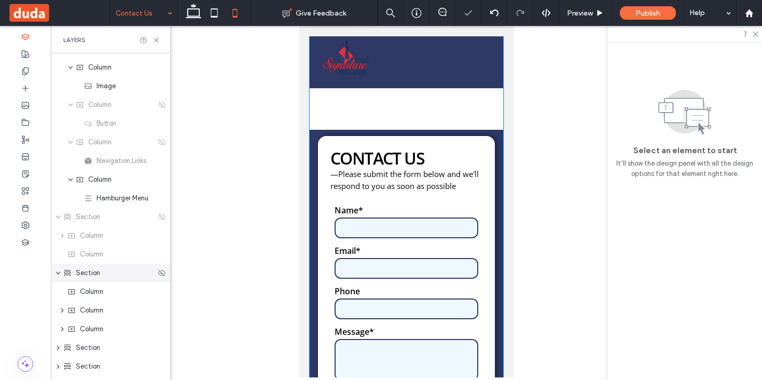
click at [110, 276] on div "Section" at bounding box center [109, 273] width 92 height 10
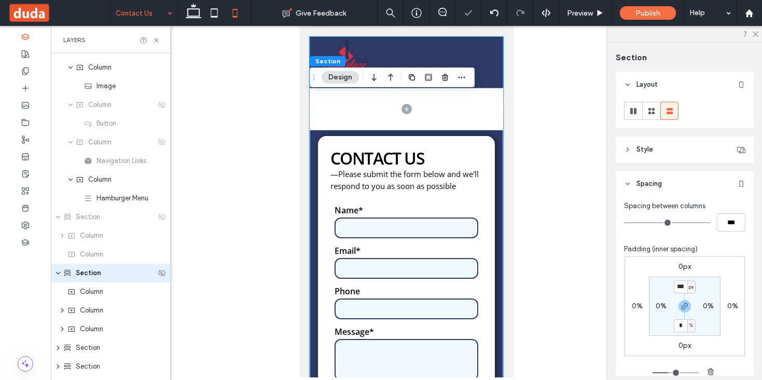
scroll to position [89, 0]
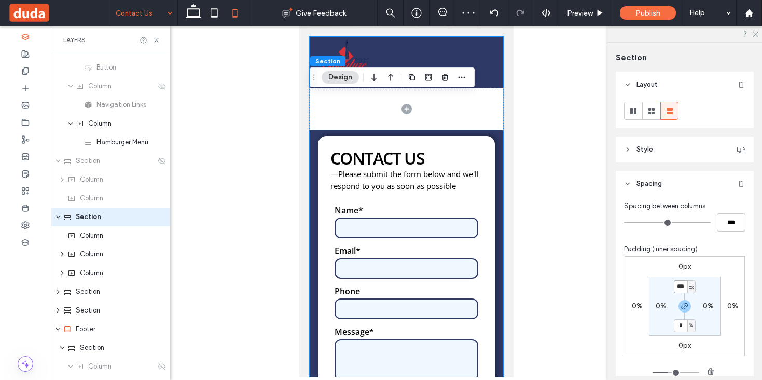
click at [680, 285] on input "***" at bounding box center [680, 286] width 13 height 13
type input "*"
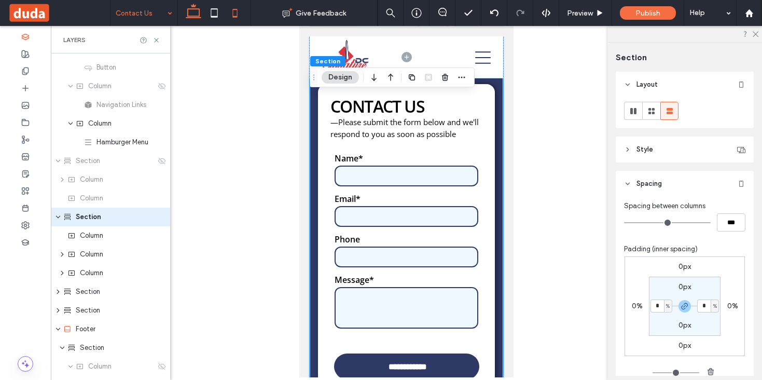
click at [195, 12] on icon at bounding box center [193, 13] width 21 height 21
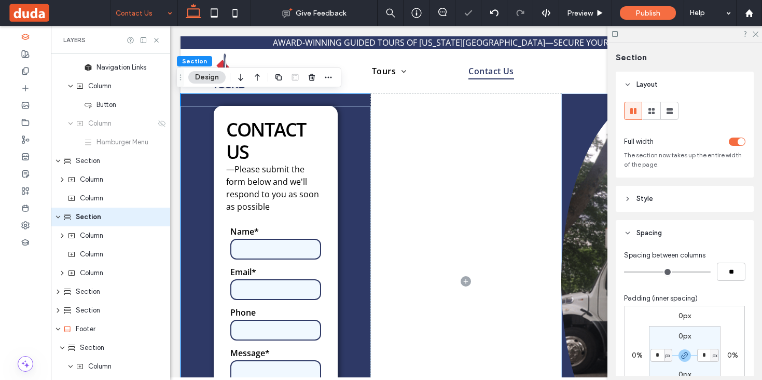
scroll to position [61, 0]
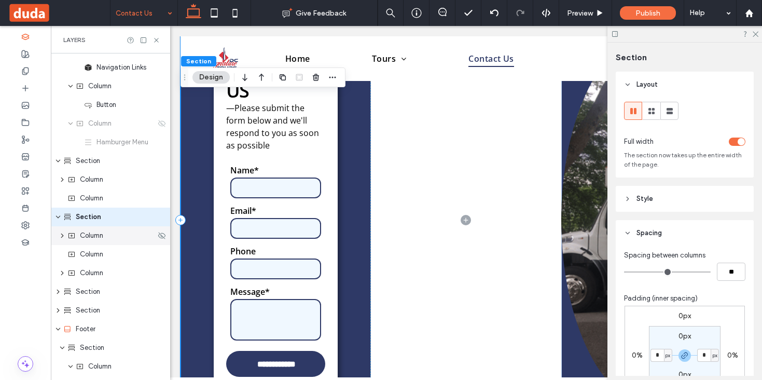
click at [93, 243] on div "Column" at bounding box center [110, 235] width 119 height 19
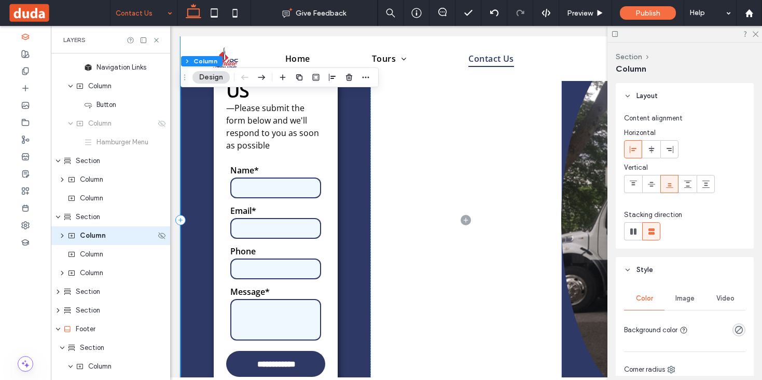
scroll to position [107, 0]
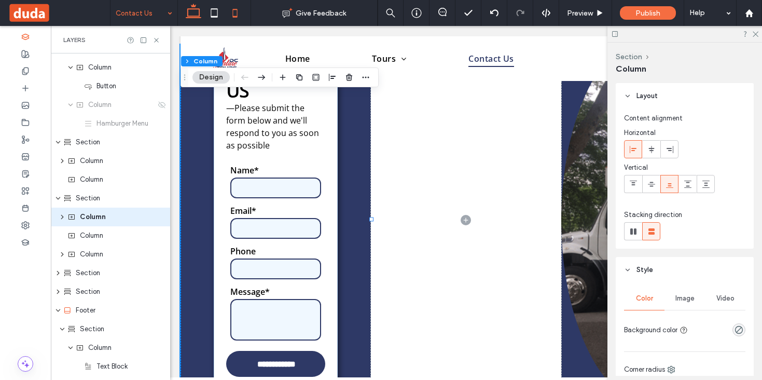
click at [228, 12] on icon at bounding box center [235, 13] width 21 height 21
type input "**"
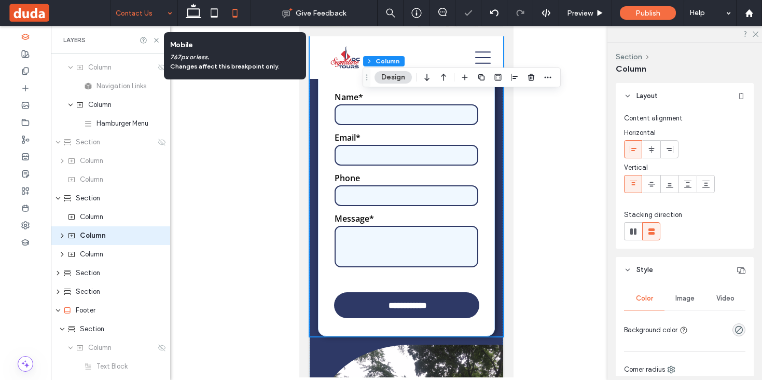
scroll to position [91, 0]
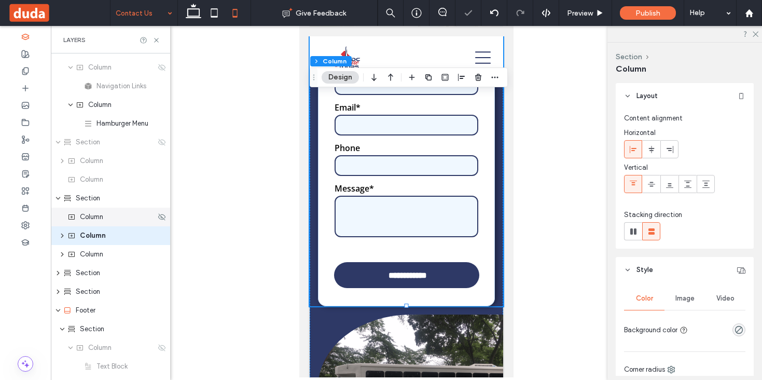
click at [96, 220] on span "Column" at bounding box center [91, 217] width 23 height 10
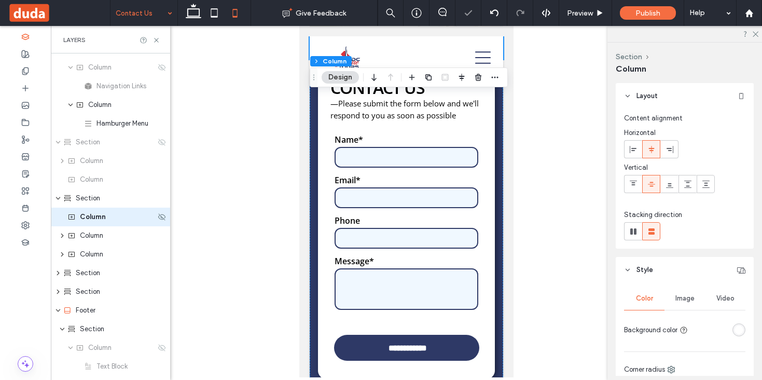
scroll to position [0, 0]
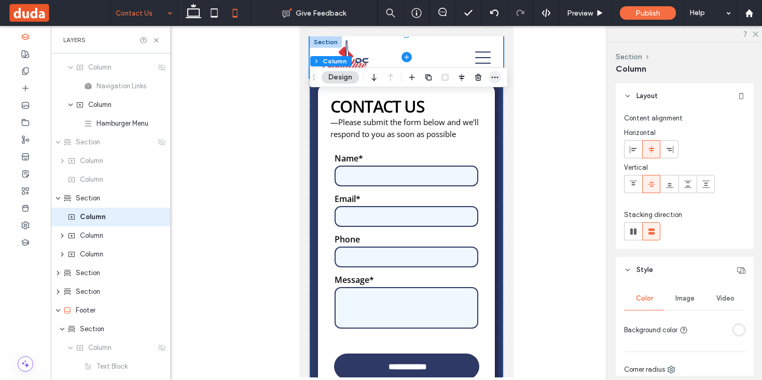
click at [494, 75] on icon "button" at bounding box center [495, 77] width 8 height 8
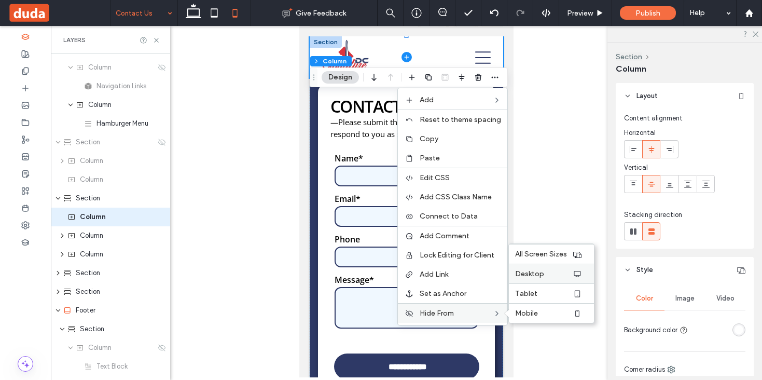
click at [570, 274] on label "Desktop" at bounding box center [543, 273] width 57 height 9
click at [540, 291] on label "Tablet" at bounding box center [543, 293] width 57 height 9
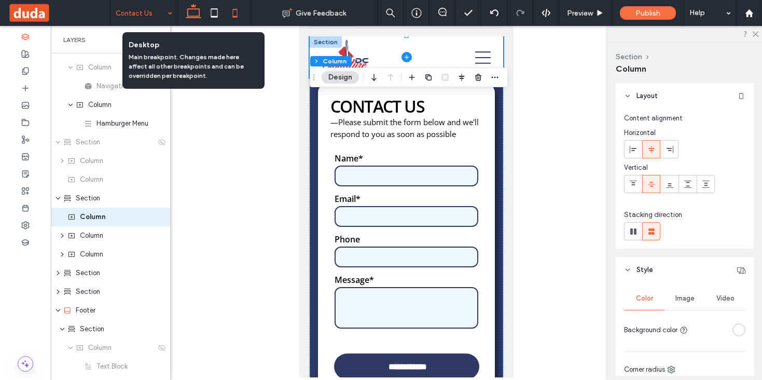
click at [195, 12] on icon at bounding box center [193, 13] width 21 height 21
type input "**"
type input "*****"
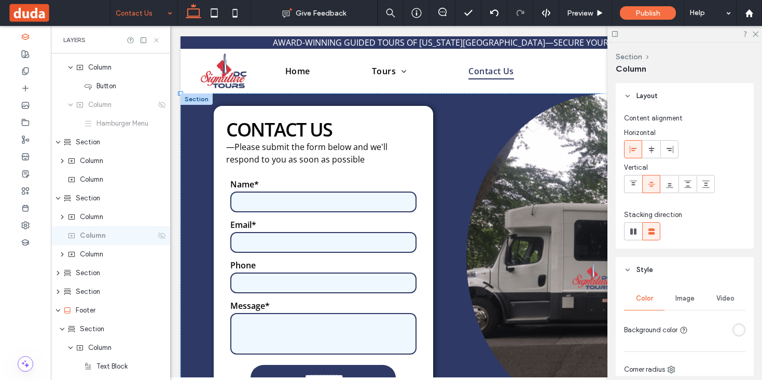
click at [153, 40] on icon at bounding box center [157, 40] width 8 height 8
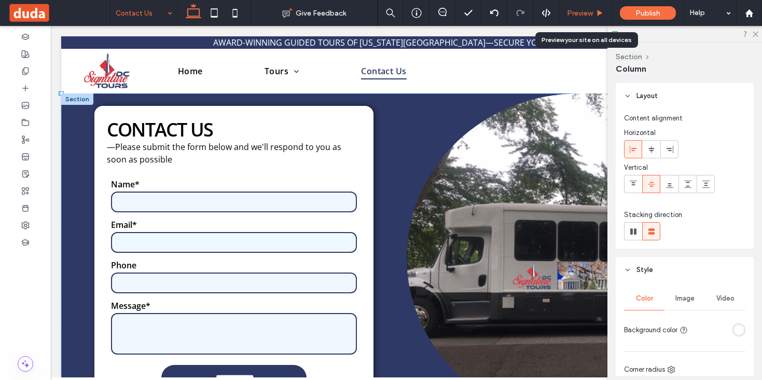
click at [583, 8] on div "Preview" at bounding box center [585, 13] width 53 height 26
click at [591, 19] on div "Preview" at bounding box center [585, 13] width 53 height 26
click at [591, 13] on span "Preview" at bounding box center [580, 13] width 26 height 9
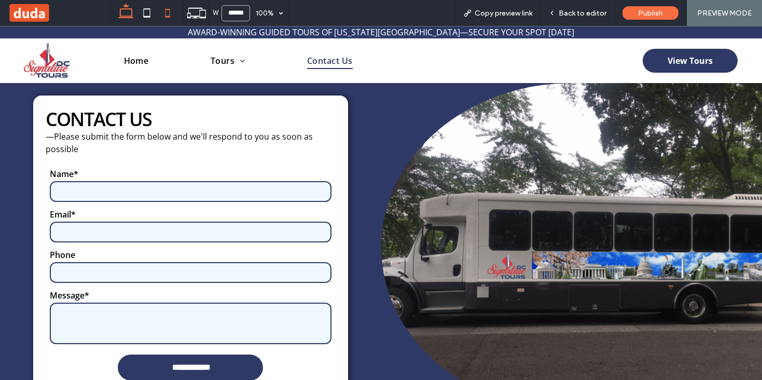
click at [171, 10] on icon at bounding box center [167, 13] width 21 height 21
type input "*****"
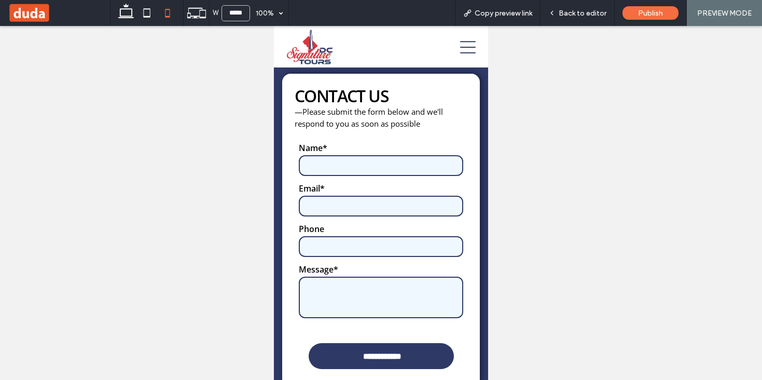
click at [475, 52] on icon at bounding box center [468, 47] width 16 height 12
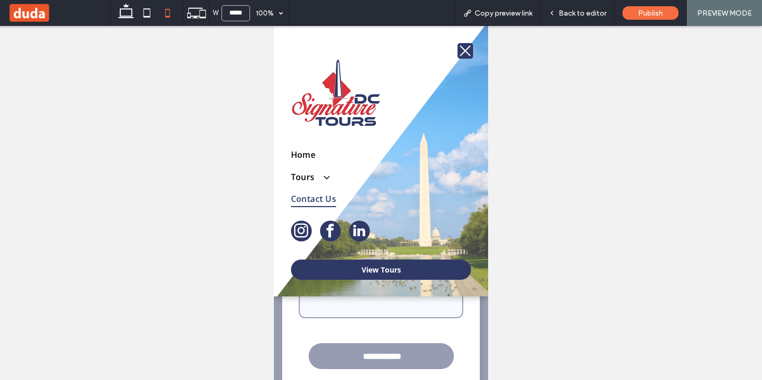
click at [464, 51] on icon at bounding box center [465, 50] width 11 height 11
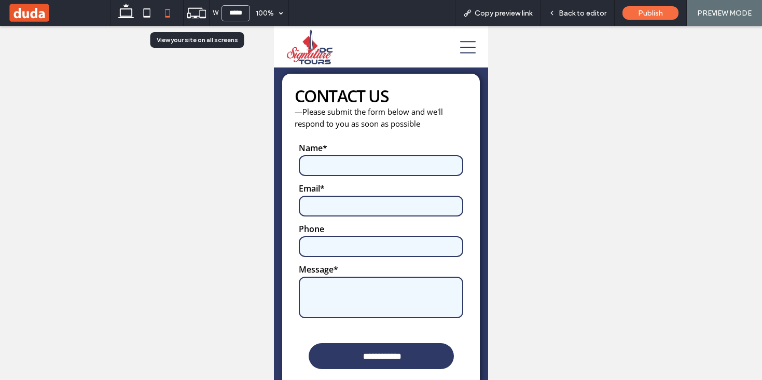
click at [197, 11] on icon at bounding box center [197, 13] width 20 height 20
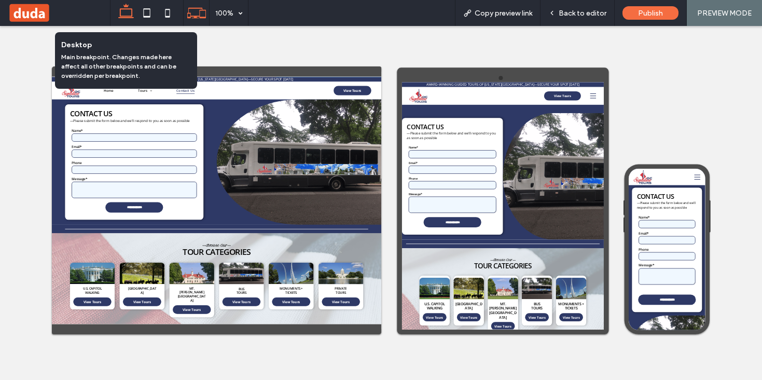
click at [125, 17] on use at bounding box center [126, 11] width 16 height 15
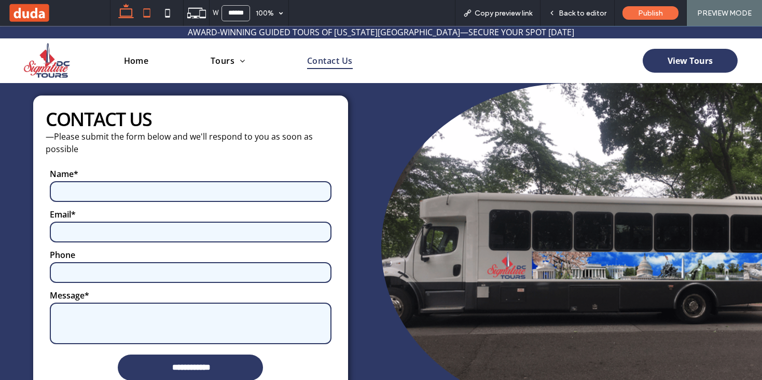
click at [149, 11] on use at bounding box center [146, 12] width 7 height 9
type input "*****"
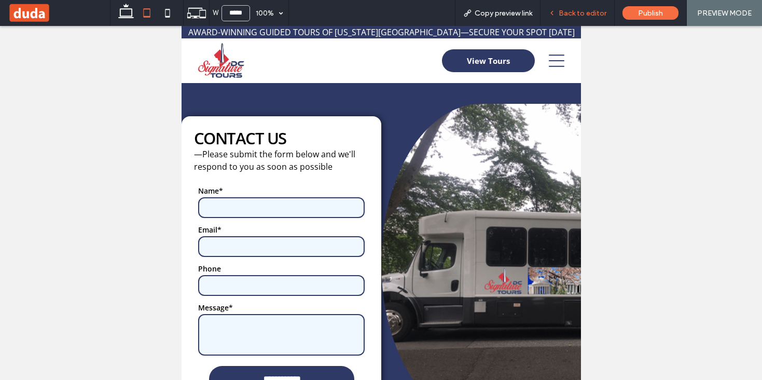
click at [583, 10] on span "Back to editor" at bounding box center [583, 13] width 48 height 9
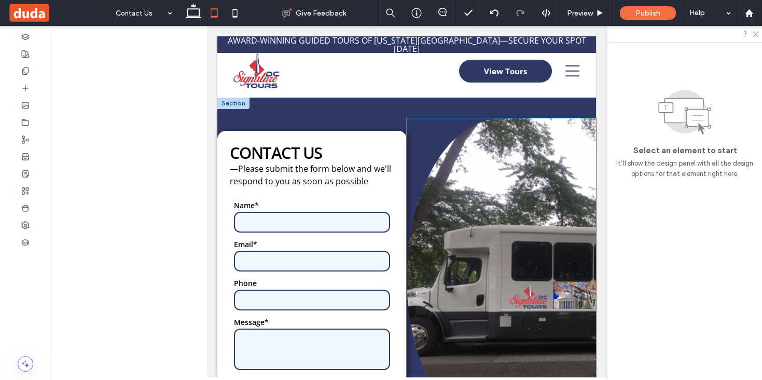
click at [435, 125] on div at bounding box center [500, 277] width 189 height 319
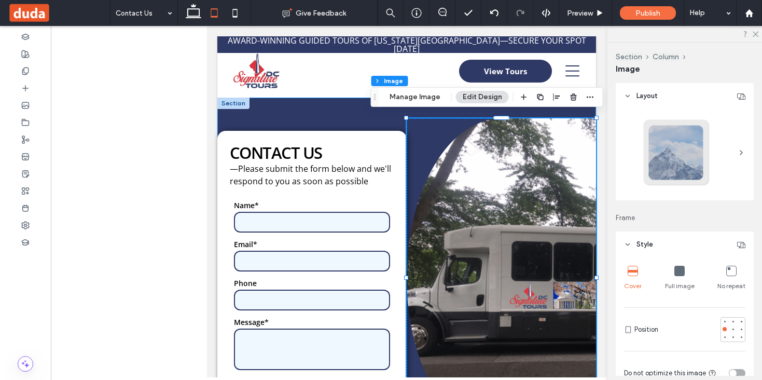
click at [391, 119] on div "**********" at bounding box center [406, 267] width 379 height 339
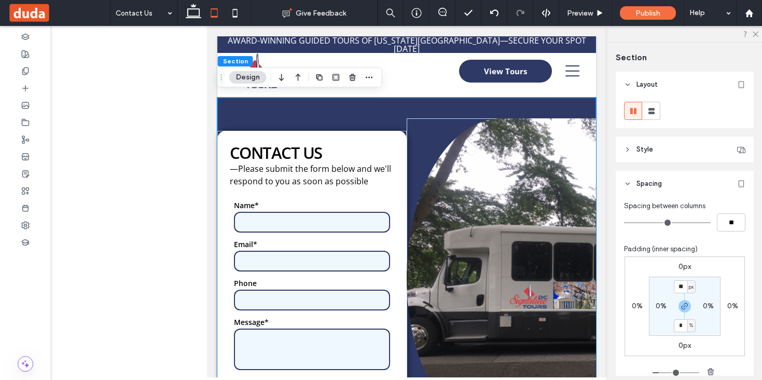
click at [388, 110] on div "**********" at bounding box center [406, 267] width 379 height 339
click at [654, 111] on icon at bounding box center [652, 111] width 10 height 10
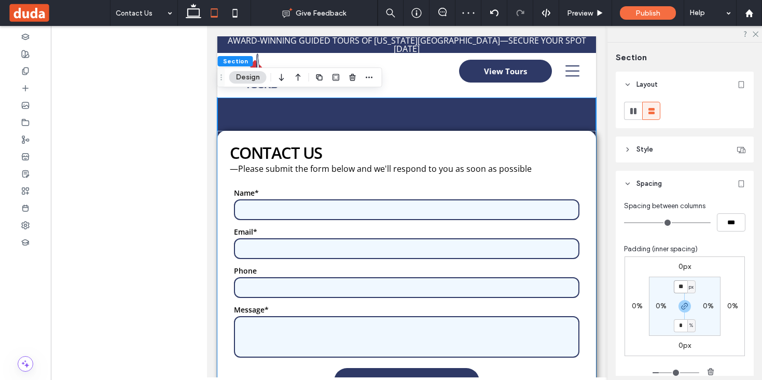
click at [683, 283] on input "**" at bounding box center [680, 286] width 13 height 13
click at [684, 307] on icon "button" at bounding box center [685, 306] width 8 height 8
click at [683, 281] on input "**" at bounding box center [680, 286] width 13 height 13
type input "**"
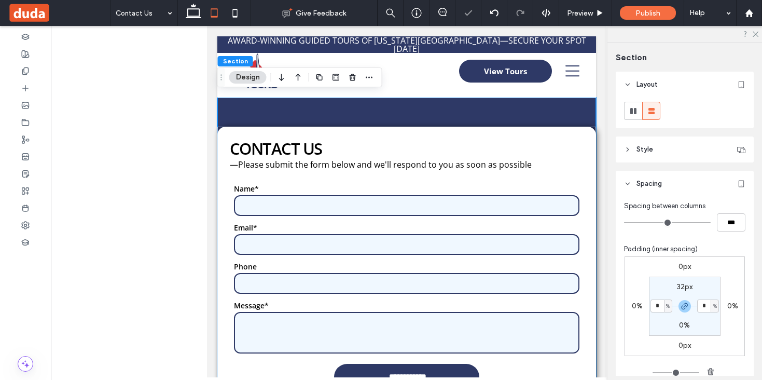
click at [683, 281] on section "32px * % 0% * %" at bounding box center [685, 306] width 72 height 59
click at [682, 289] on label "32px" at bounding box center [685, 286] width 16 height 9
type input "**"
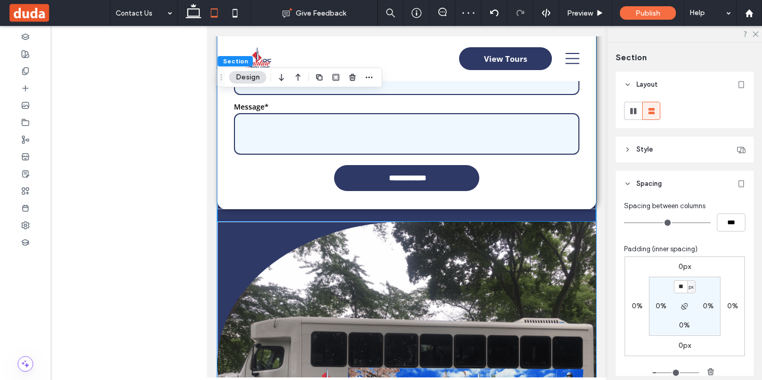
click at [564, 255] on img at bounding box center [406, 364] width 379 height 284
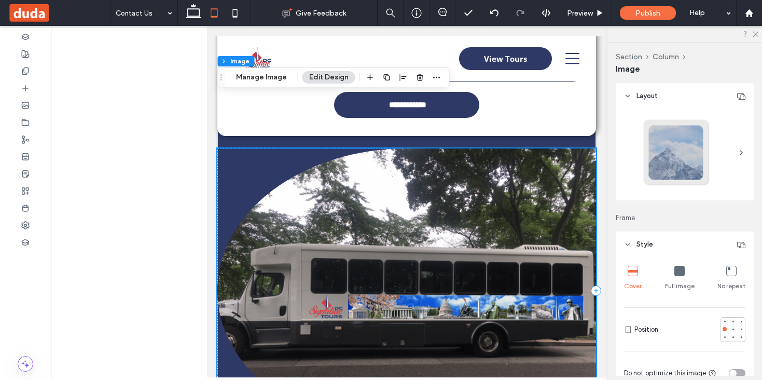
scroll to position [164, 0]
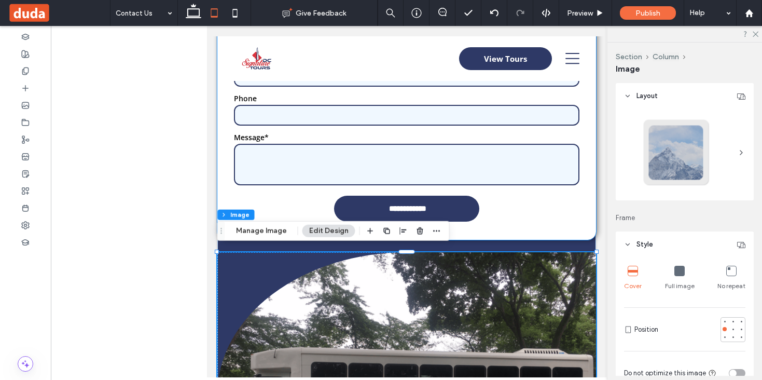
click at [555, 206] on form "**********" at bounding box center [406, 121] width 354 height 237
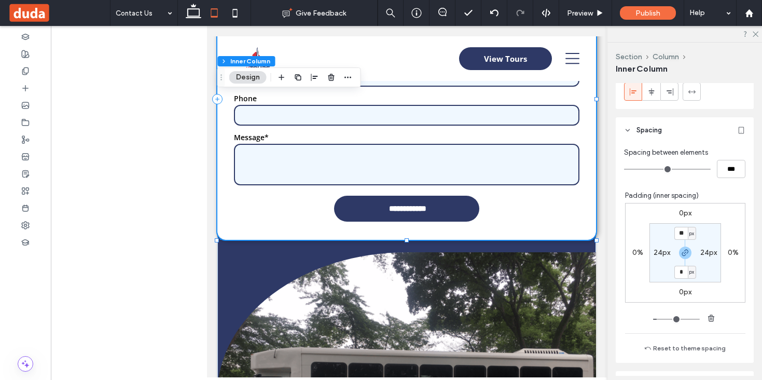
scroll to position [229, 0]
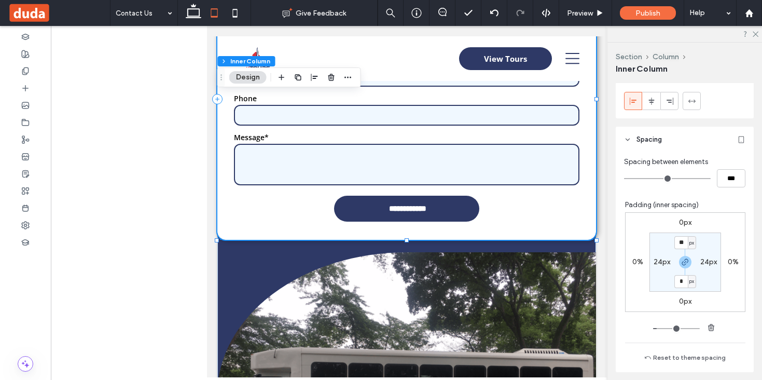
click at [643, 262] on div "0%" at bounding box center [638, 261] width 24 height 9
click at [640, 262] on label "0%" at bounding box center [638, 261] width 11 height 9
type input "*"
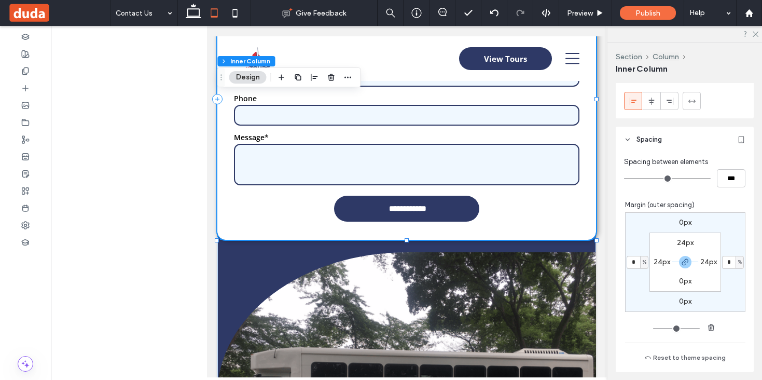
click at [643, 263] on span "%" at bounding box center [645, 262] width 4 height 10
click at [638, 278] on span "px" at bounding box center [640, 277] width 7 height 10
click at [635, 262] on input "*" at bounding box center [633, 262] width 13 height 13
type input "**"
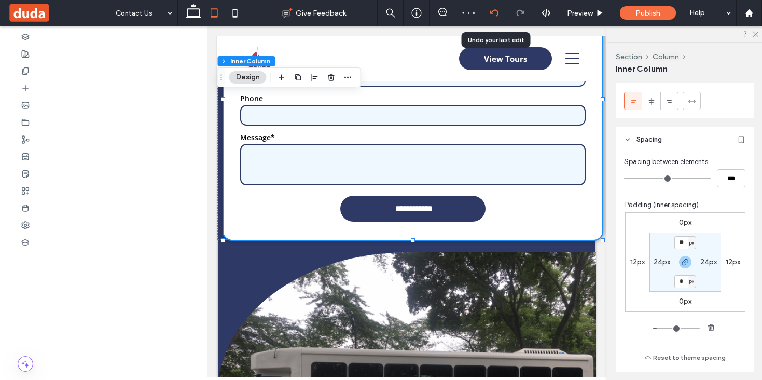
click at [491, 11] on use at bounding box center [494, 12] width 8 height 7
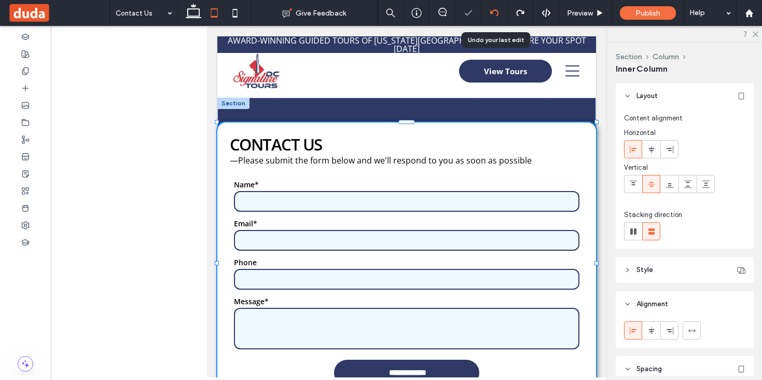
scroll to position [0, 0]
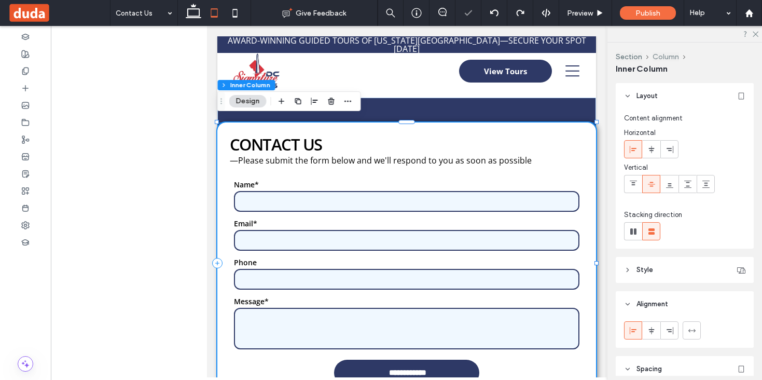
click at [667, 56] on button "Column" at bounding box center [666, 56] width 26 height 9
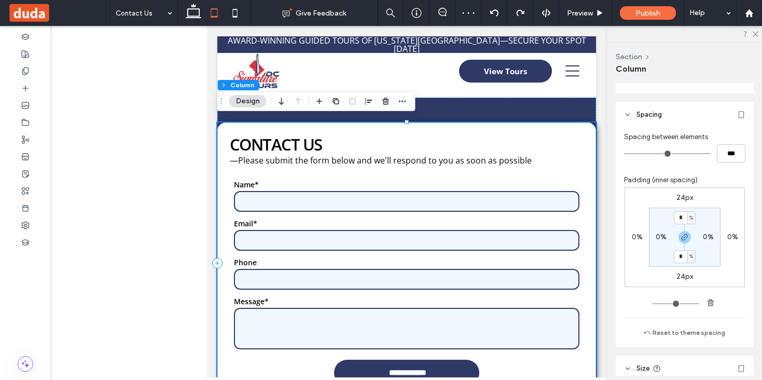
scroll to position [445, 0]
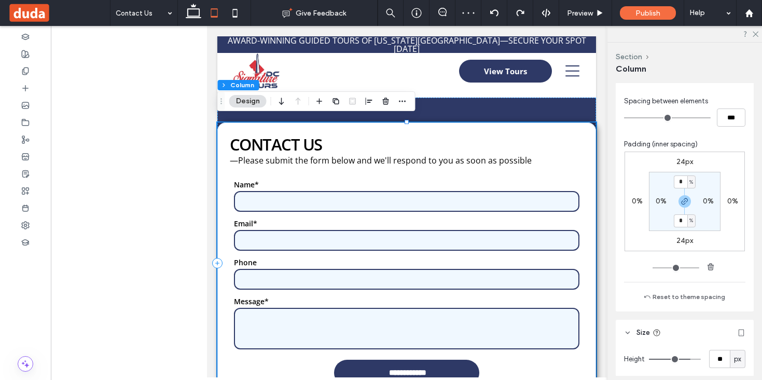
click at [661, 203] on label "0%" at bounding box center [661, 201] width 11 height 9
click at [667, 202] on span "%" at bounding box center [668, 201] width 4 height 10
click at [664, 216] on span "px" at bounding box center [664, 217] width 7 height 10
click at [658, 200] on input "*" at bounding box center [657, 201] width 13 height 13
type input "**"
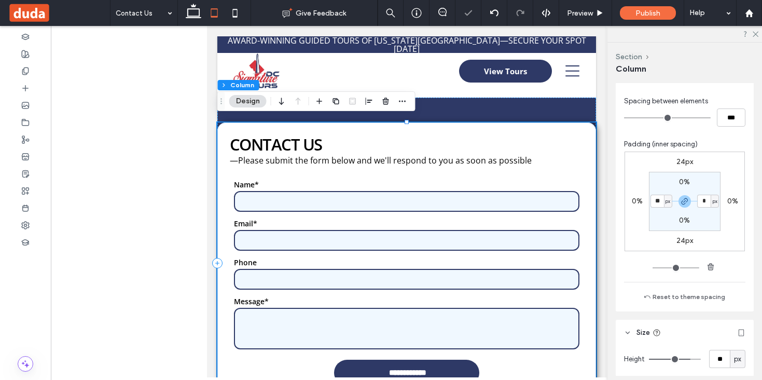
type input "**"
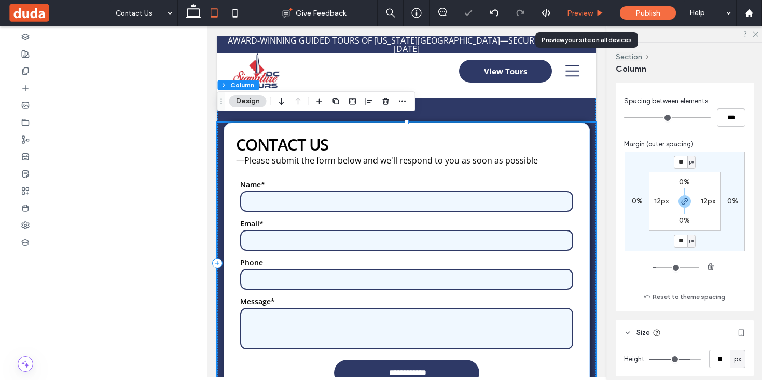
click at [586, 12] on span "Preview" at bounding box center [580, 13] width 26 height 9
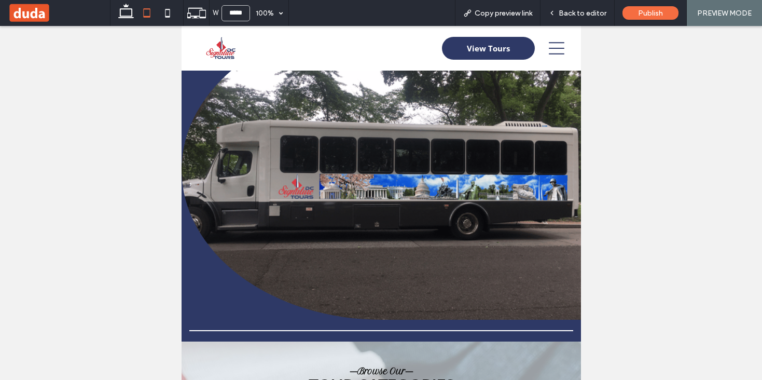
scroll to position [407, 0]
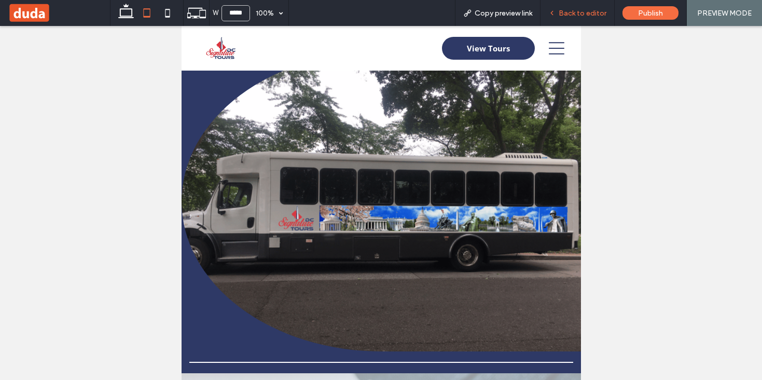
click at [582, 17] on span "Back to editor" at bounding box center [583, 13] width 48 height 9
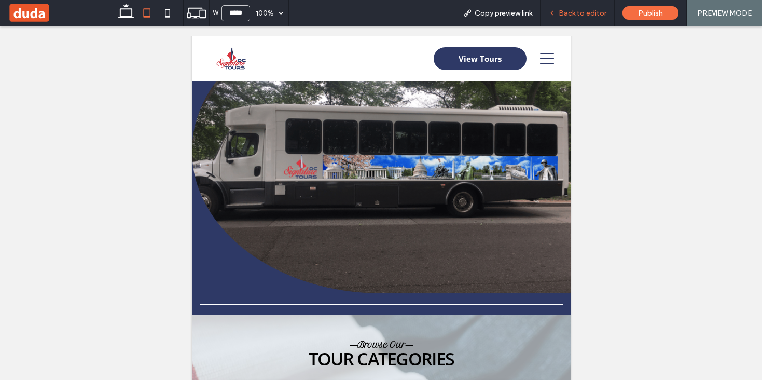
scroll to position [361, 0]
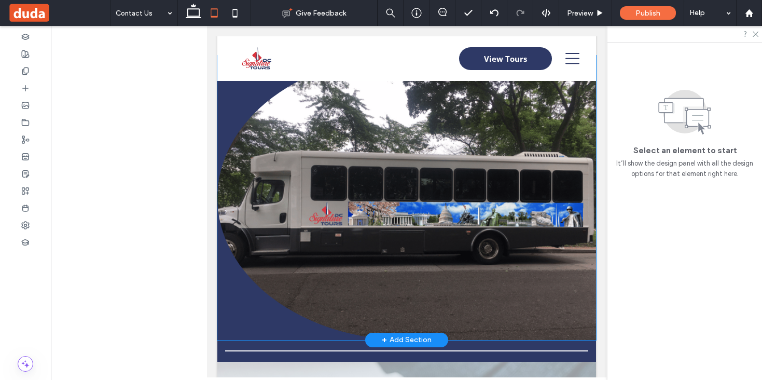
click at [484, 198] on img at bounding box center [406, 198] width 379 height 284
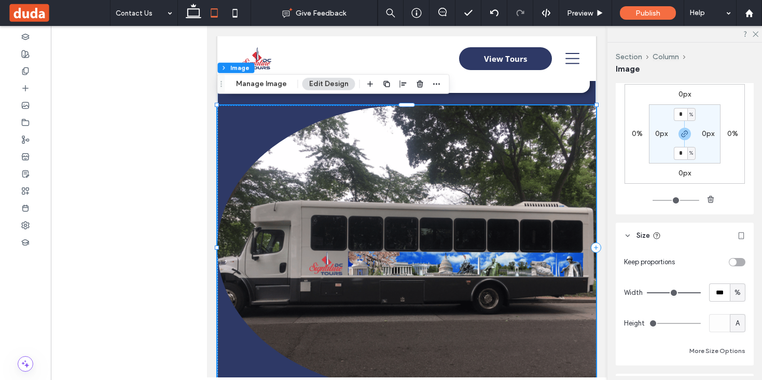
scroll to position [627, 0]
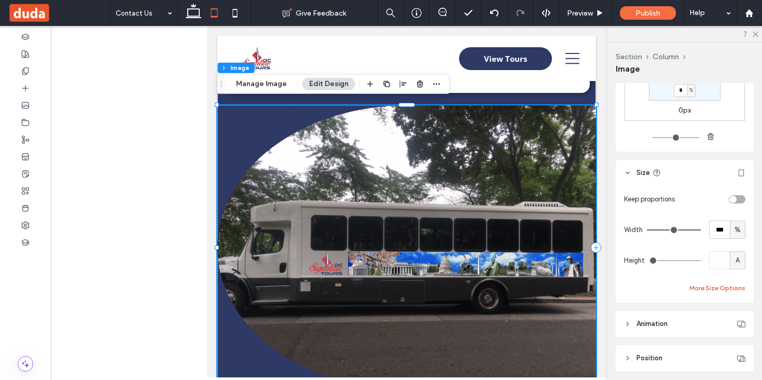
click at [715, 290] on button "More Size Options" at bounding box center [718, 288] width 56 height 12
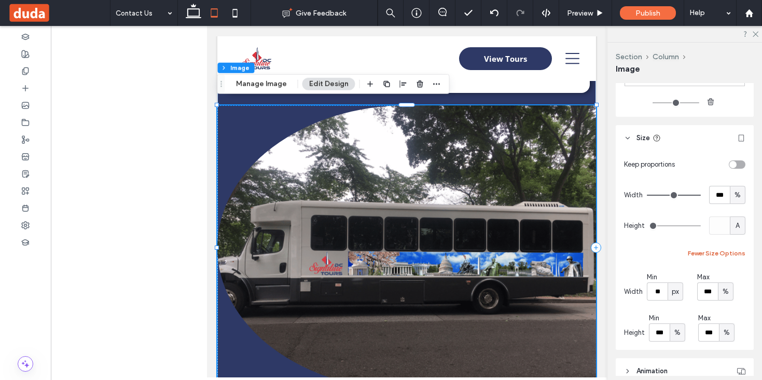
scroll to position [664, 0]
click at [258, 127] on div at bounding box center [406, 247] width 379 height 284
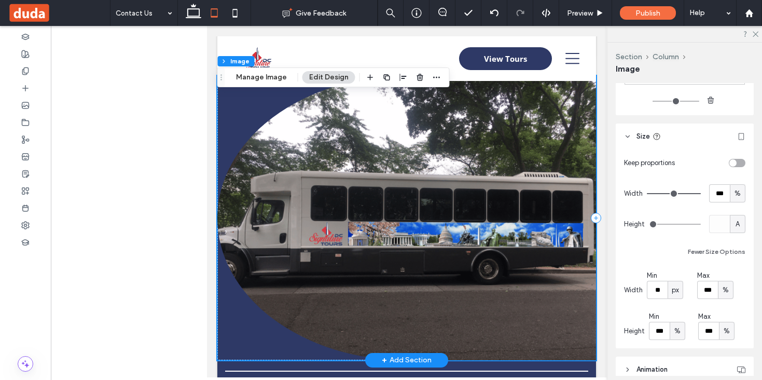
scroll to position [340, 0]
click at [673, 52] on span "Column" at bounding box center [671, 56] width 37 height 9
click at [668, 60] on button "Column" at bounding box center [666, 56] width 26 height 9
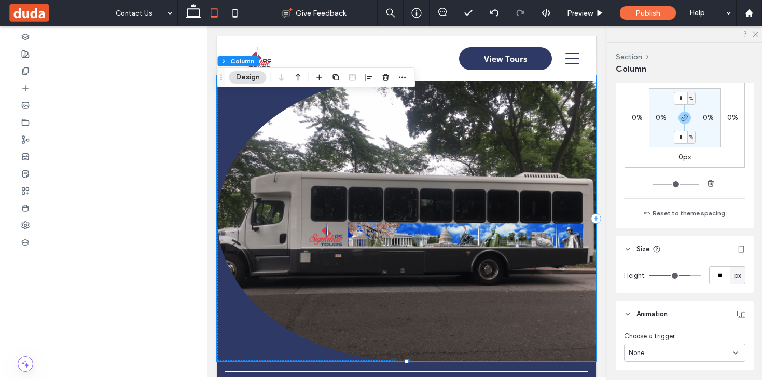
scroll to position [565, 0]
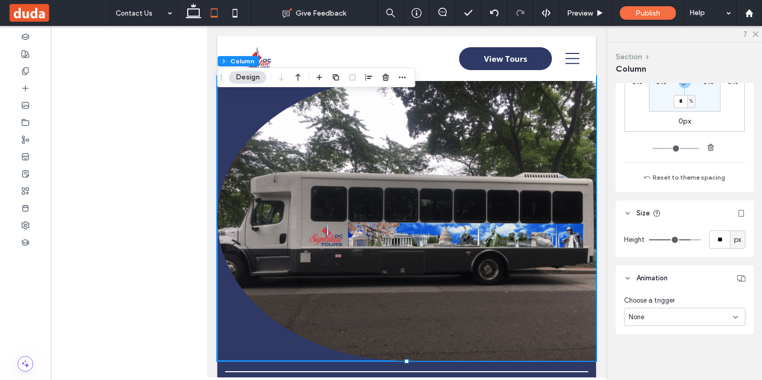
click at [633, 53] on button "Section" at bounding box center [629, 56] width 26 height 9
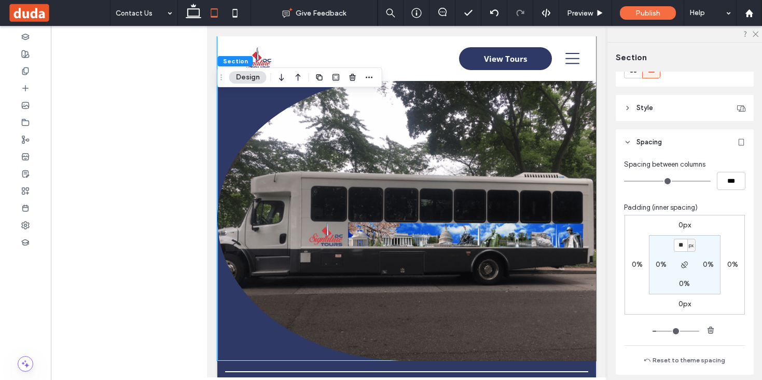
scroll to position [0, 0]
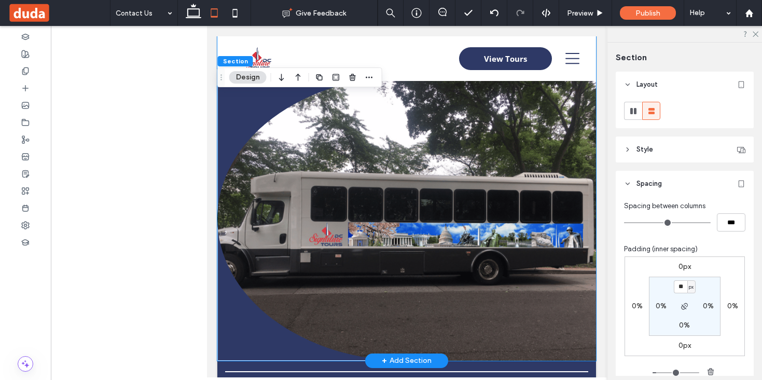
click at [375, 180] on img at bounding box center [406, 218] width 379 height 284
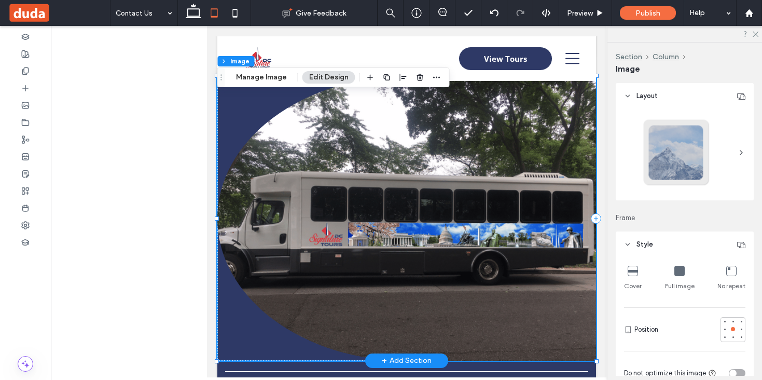
type input "**"
click at [375, 180] on img at bounding box center [406, 218] width 379 height 284
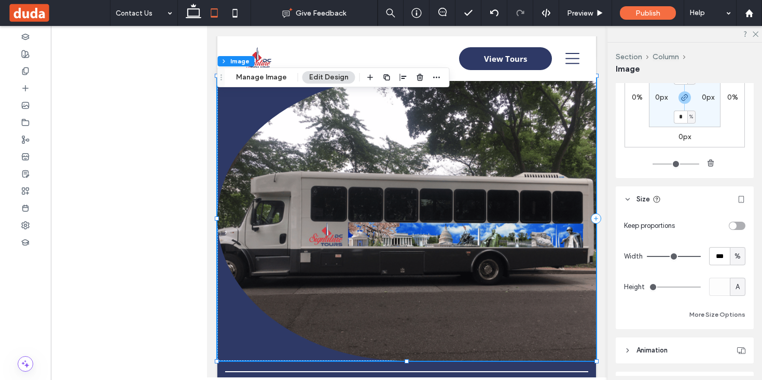
scroll to position [664, 0]
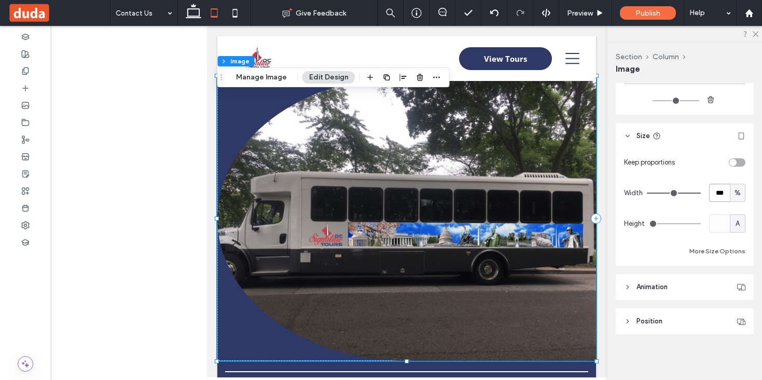
click at [723, 193] on input "***" at bounding box center [719, 193] width 21 height 18
type input "**"
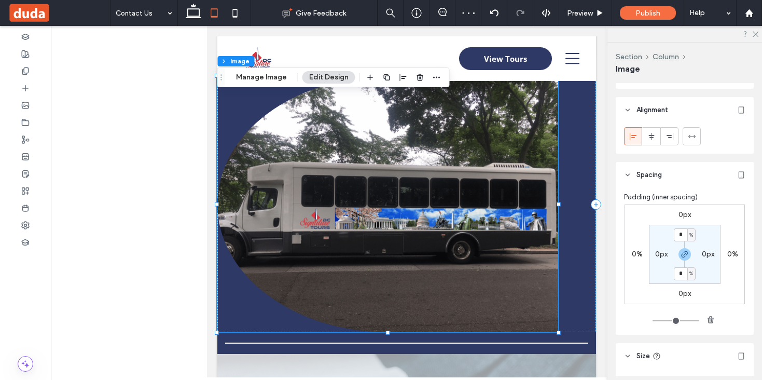
scroll to position [436, 0]
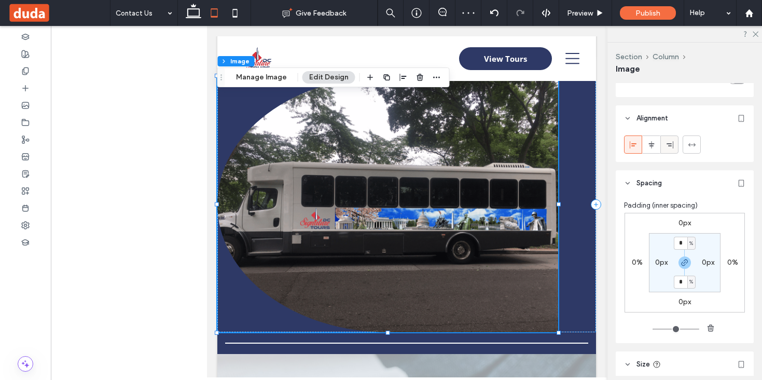
click at [669, 147] on icon at bounding box center [670, 145] width 8 height 8
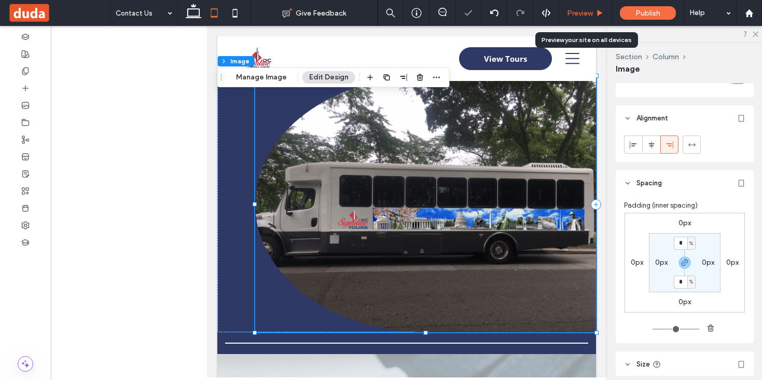
click at [578, 12] on span "Preview" at bounding box center [580, 13] width 26 height 9
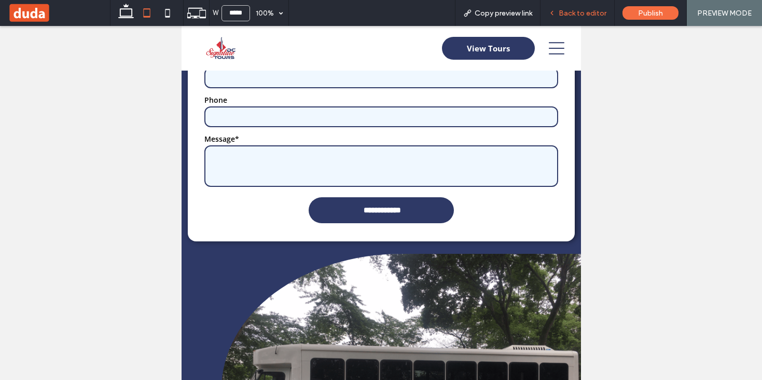
click at [574, 9] on span "Back to editor" at bounding box center [583, 13] width 48 height 9
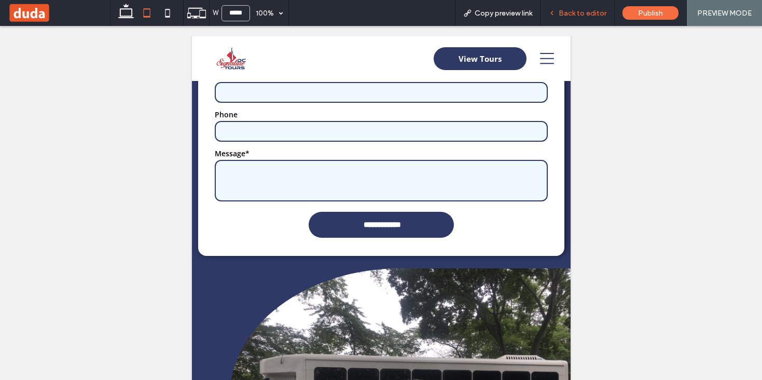
scroll to position [158, 0]
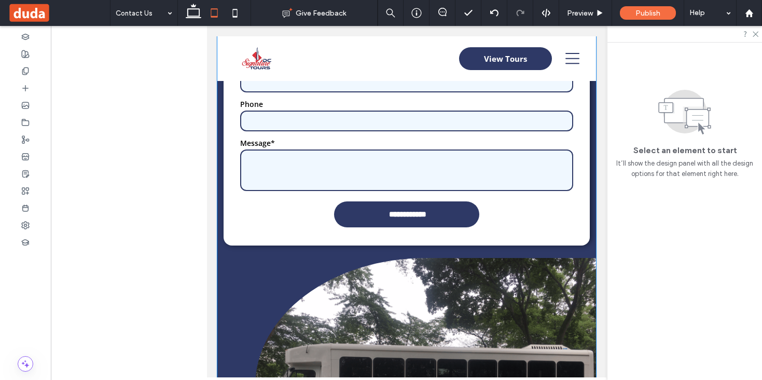
click at [415, 246] on div "**********" at bounding box center [406, 226] width 379 height 574
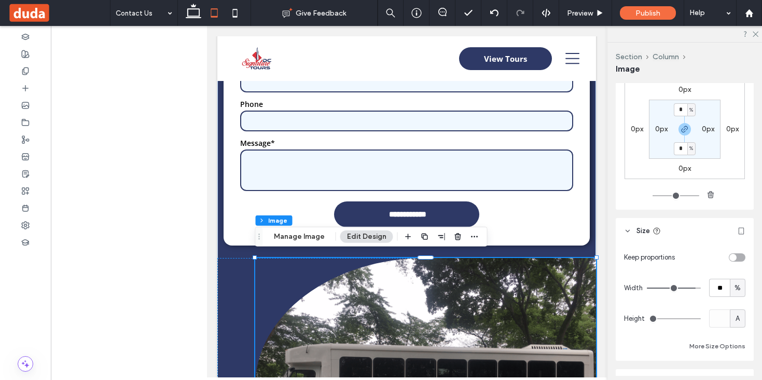
scroll to position [629, 0]
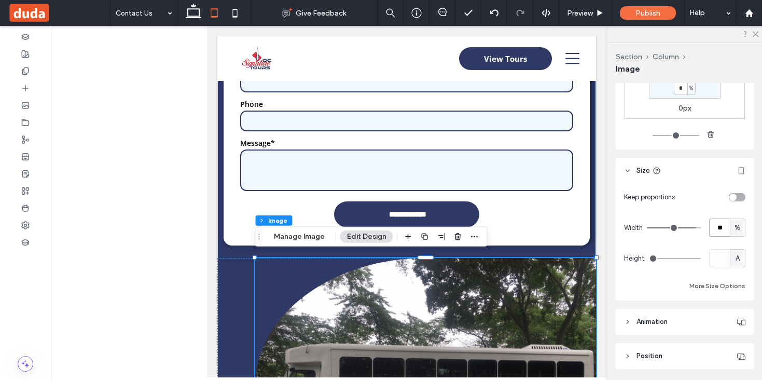
click at [722, 227] on input "**" at bounding box center [719, 227] width 21 height 18
type input "**"
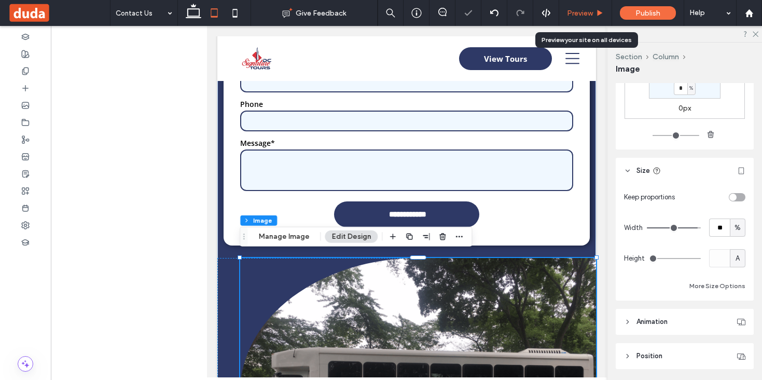
click at [600, 15] on icon at bounding box center [600, 13] width 8 height 8
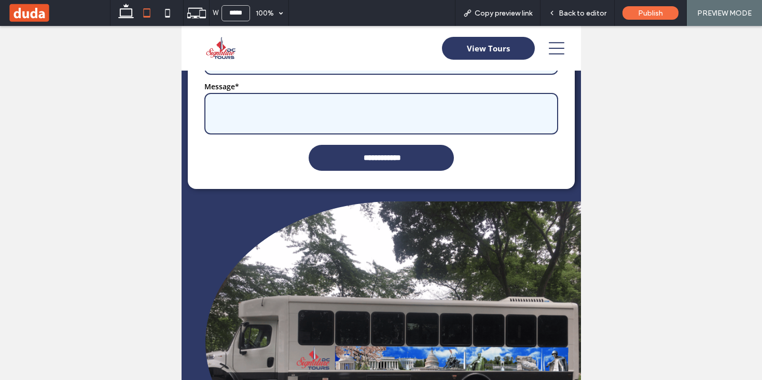
scroll to position [204, 0]
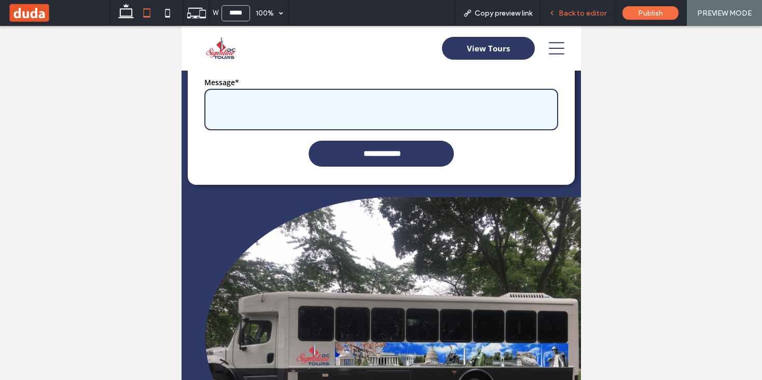
click at [578, 10] on span "Back to editor" at bounding box center [583, 13] width 48 height 9
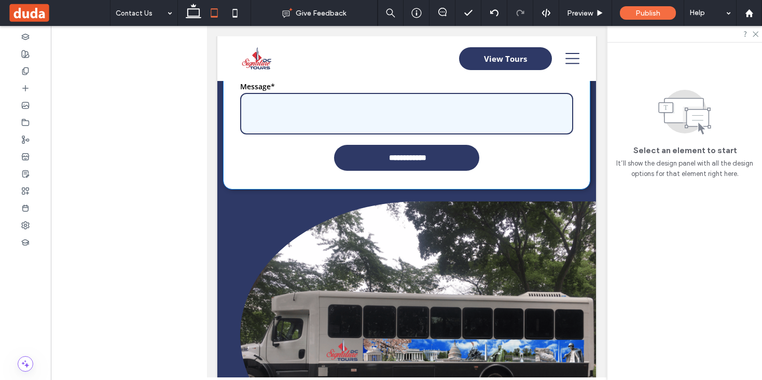
click at [301, 152] on form "**********" at bounding box center [406, 70] width 341 height 237
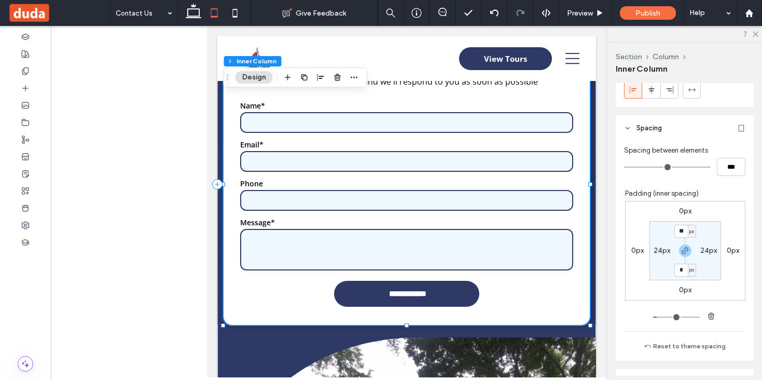
scroll to position [335, 0]
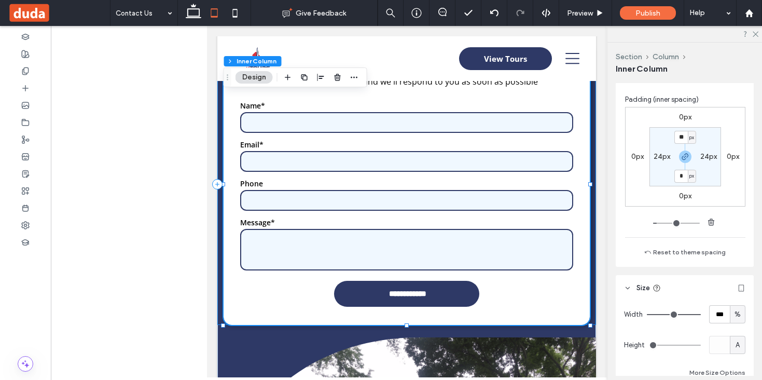
click at [219, 220] on div "**********" at bounding box center [406, 184] width 379 height 281
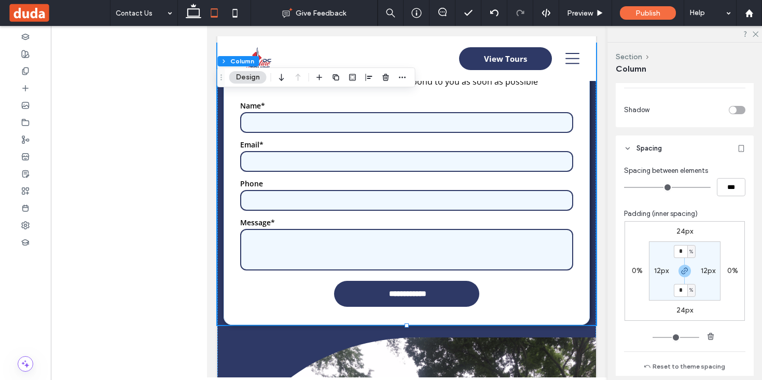
scroll to position [378, 0]
click at [655, 270] on label "12px" at bounding box center [661, 268] width 15 height 9
type input "**"
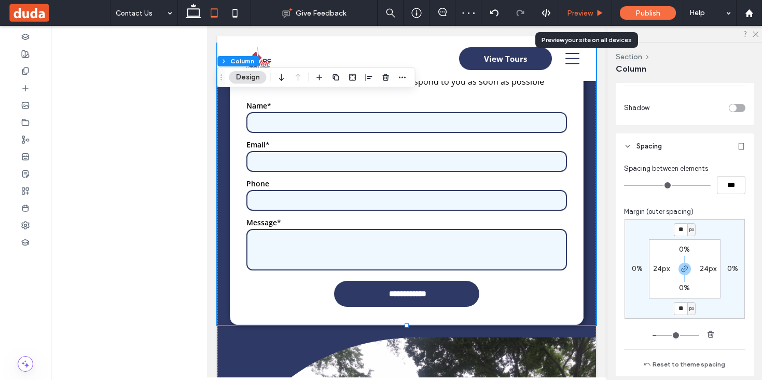
click at [581, 13] on span "Preview" at bounding box center [580, 13] width 26 height 9
